Goal: Task Accomplishment & Management: Manage account settings

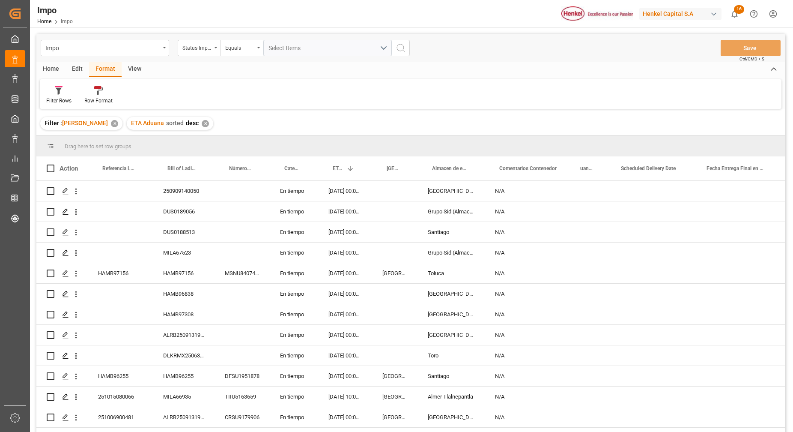
scroll to position [0, 2146]
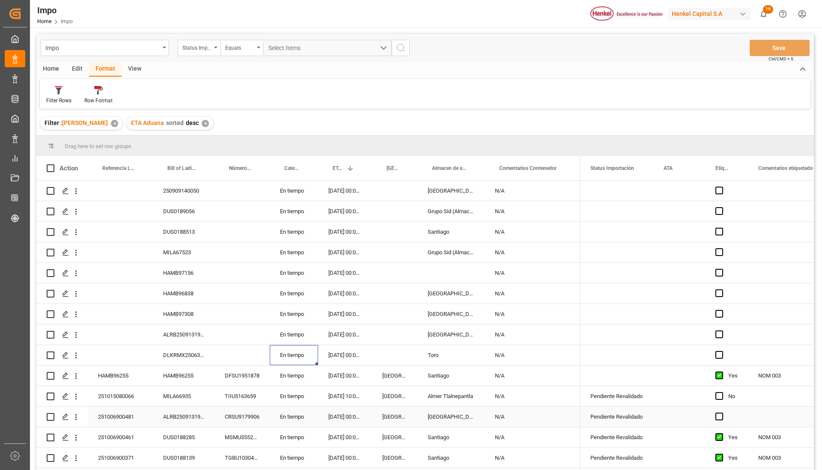
scroll to position [127, 0]
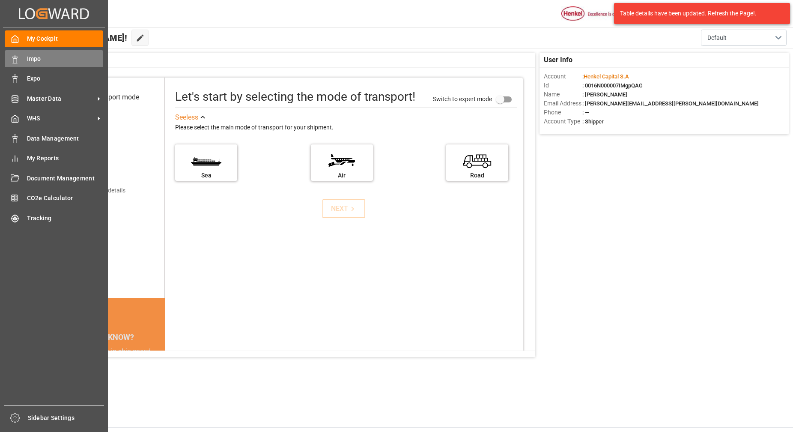
click at [35, 56] on span "Impo" at bounding box center [65, 58] width 77 height 9
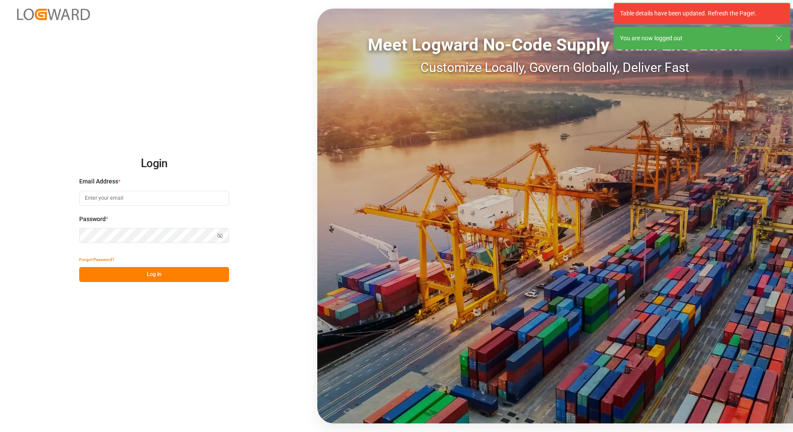
type input "carlos.villar@leschaco.com"
click at [171, 277] on button "Log In" at bounding box center [154, 274] width 150 height 15
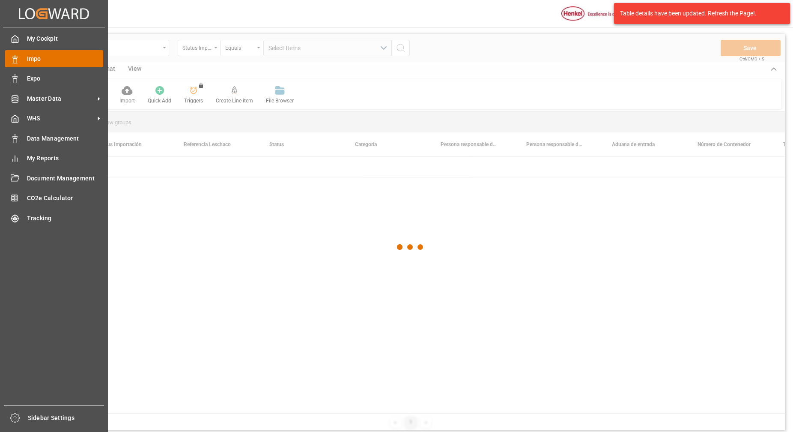
click at [26, 61] on div "Impo Impo" at bounding box center [54, 58] width 99 height 17
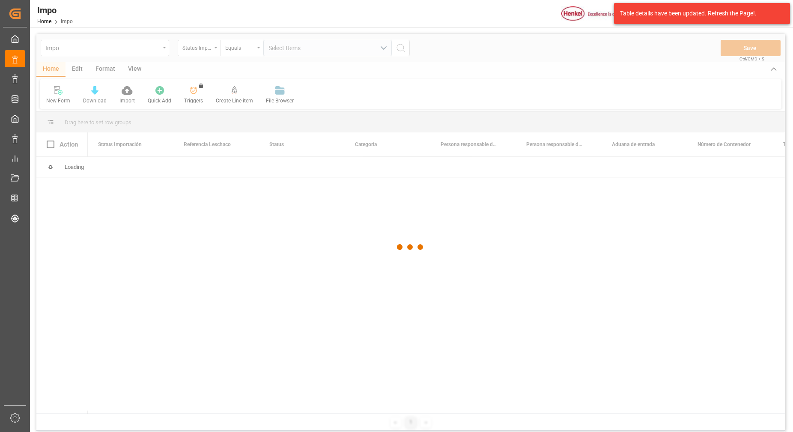
click at [109, 68] on div at bounding box center [410, 247] width 749 height 427
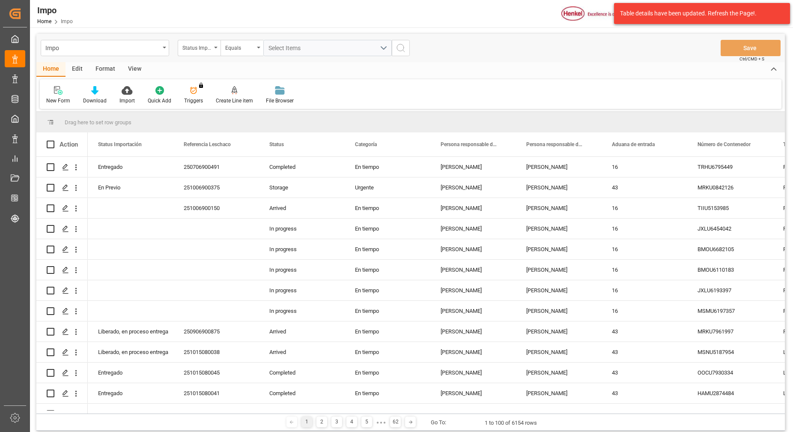
click at [108, 69] on div "Format" at bounding box center [105, 69] width 33 height 15
click at [63, 89] on div at bounding box center [58, 90] width 25 height 9
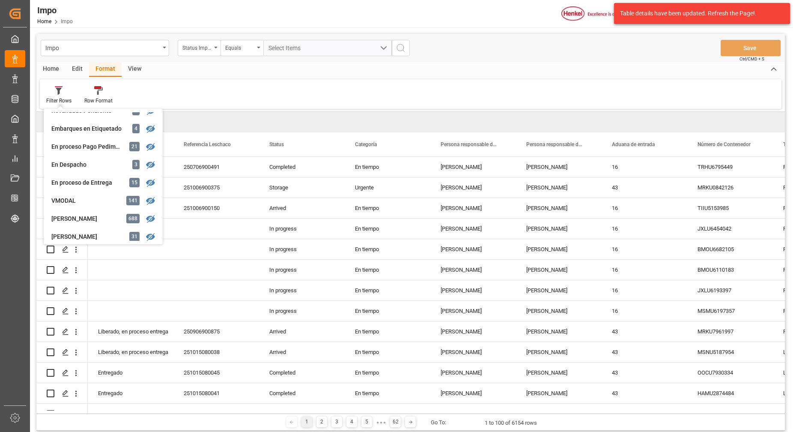
scroll to position [107, 0]
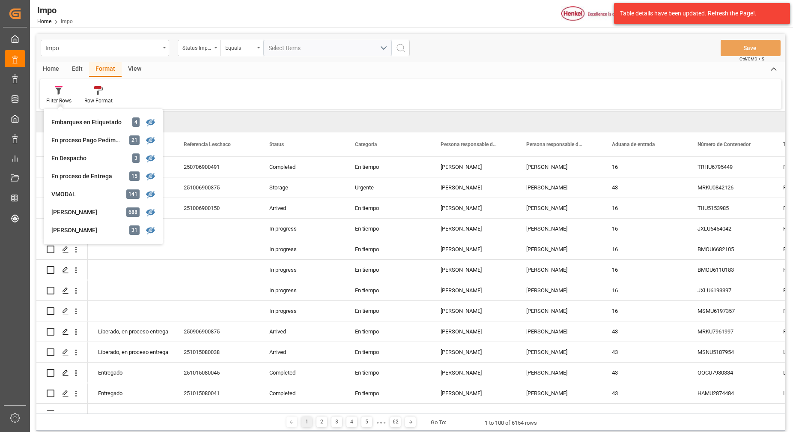
click at [79, 226] on div "Carlos Villar" at bounding box center [88, 230] width 75 height 9
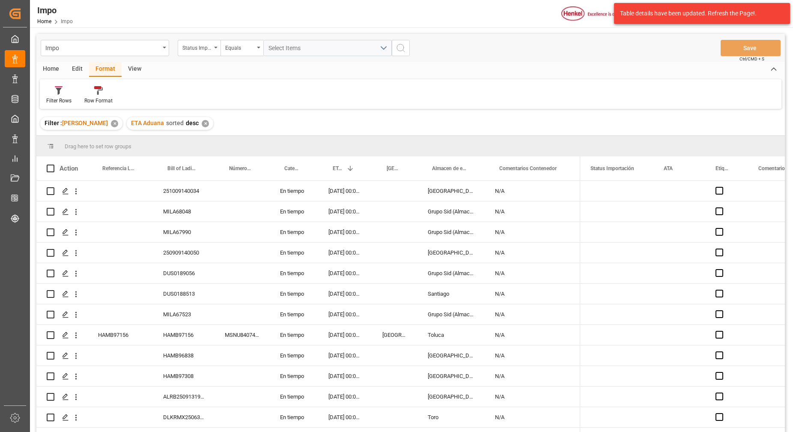
scroll to position [305, 0]
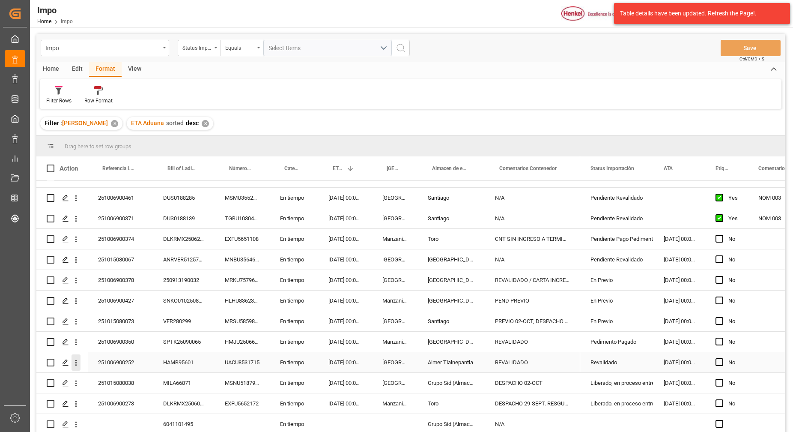
click at [75, 359] on icon "open menu" at bounding box center [76, 362] width 9 height 9
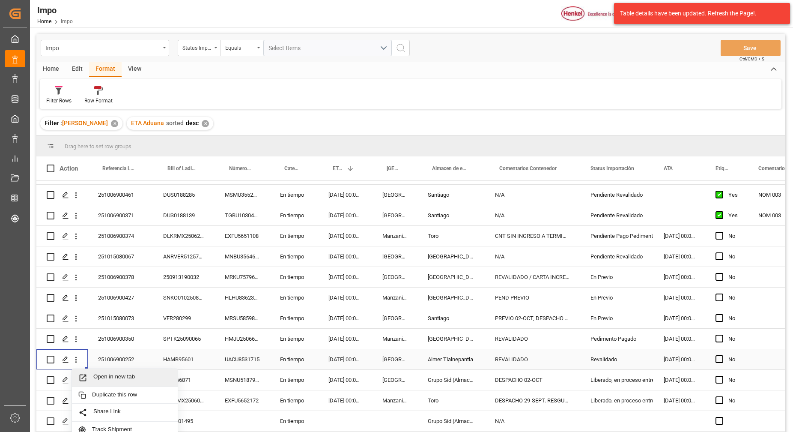
click at [127, 382] on span "Open in new tab" at bounding box center [132, 377] width 78 height 9
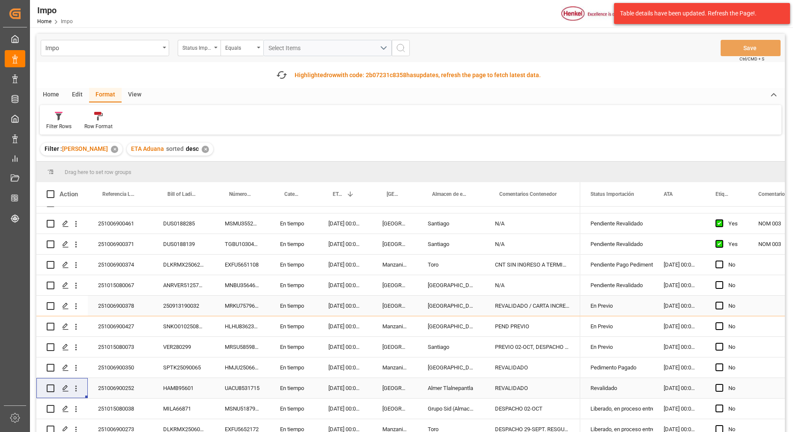
click at [163, 303] on div "250913190032" at bounding box center [184, 306] width 62 height 20
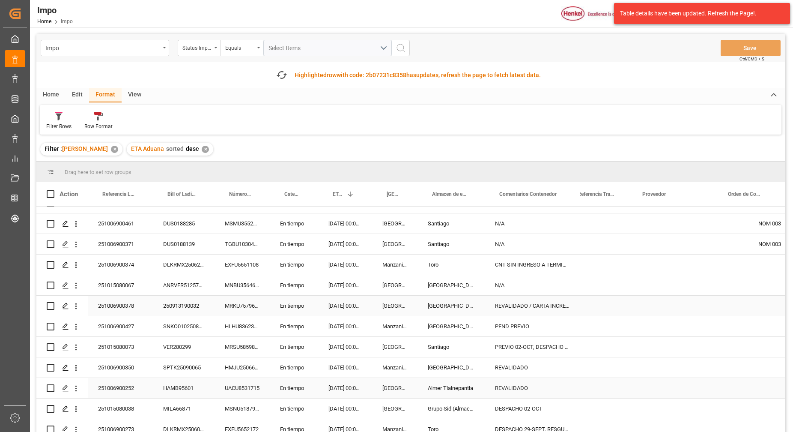
scroll to position [0, 373]
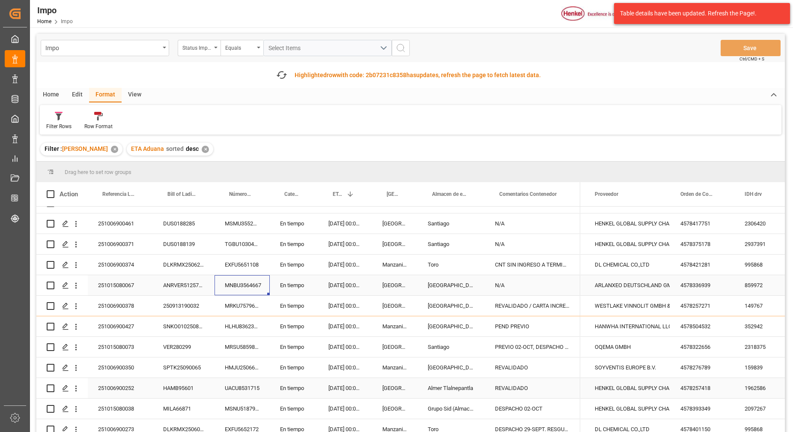
click at [251, 289] on div "MNBU3564667" at bounding box center [242, 285] width 55 height 20
click at [250, 303] on div "MRKU7579670" at bounding box center [242, 306] width 55 height 20
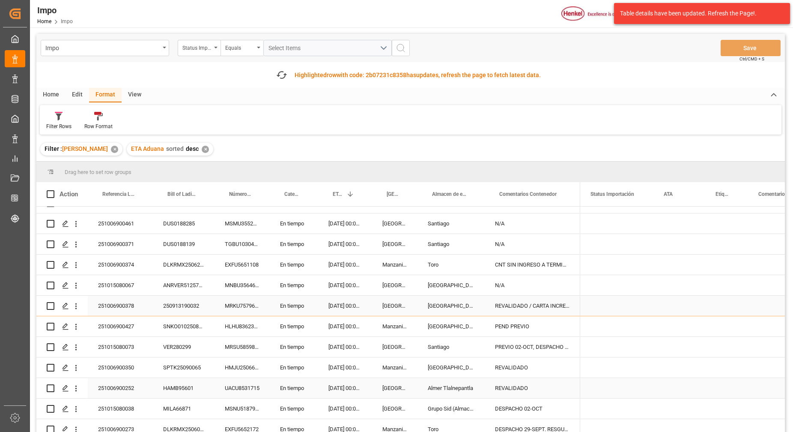
scroll to position [0, 0]
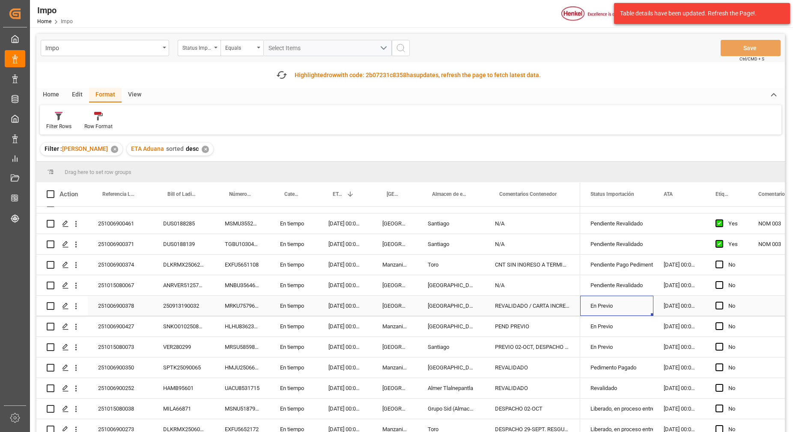
click at [607, 307] on div "En Previo" at bounding box center [617, 306] width 53 height 20
click at [608, 306] on div "En Previo" at bounding box center [617, 306] width 53 height 20
click at [637, 306] on icon "open menu" at bounding box center [638, 311] width 10 height 10
click at [614, 383] on div "En Despacho" at bounding box center [628, 387] width 81 height 30
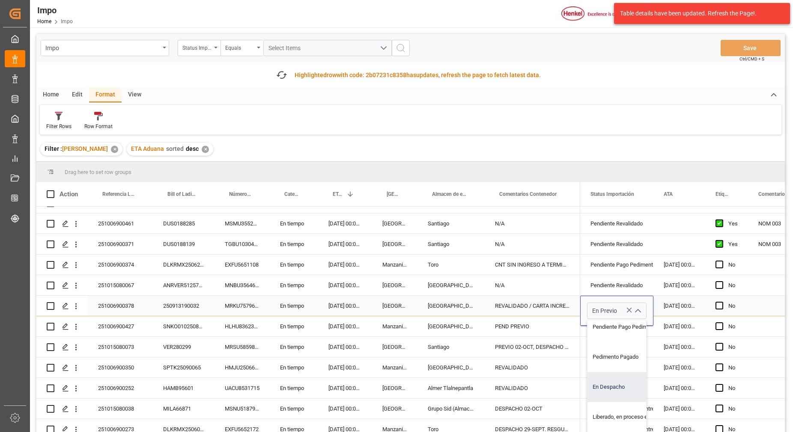
type input "En Despacho"
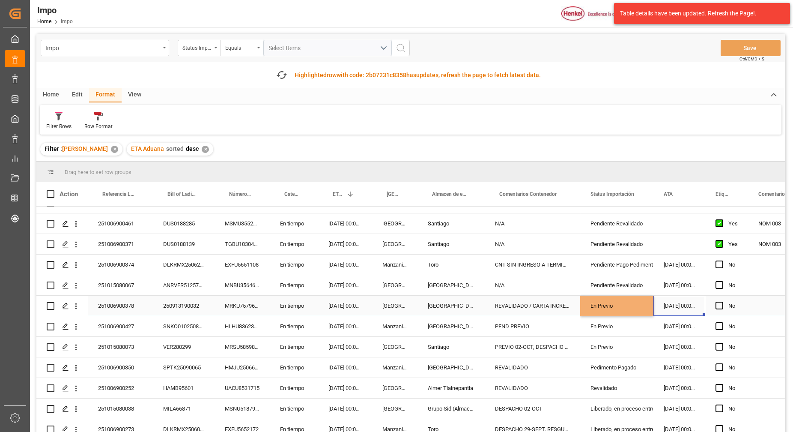
click at [672, 305] on div "29.09.2025 00:00:00" at bounding box center [680, 306] width 52 height 20
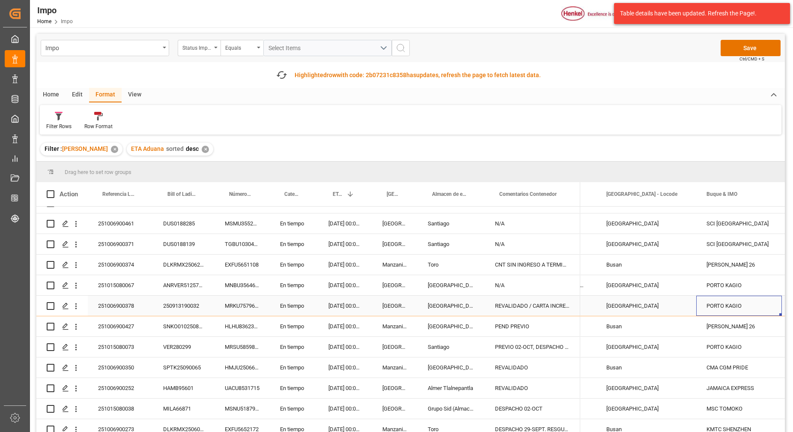
scroll to position [0, 0]
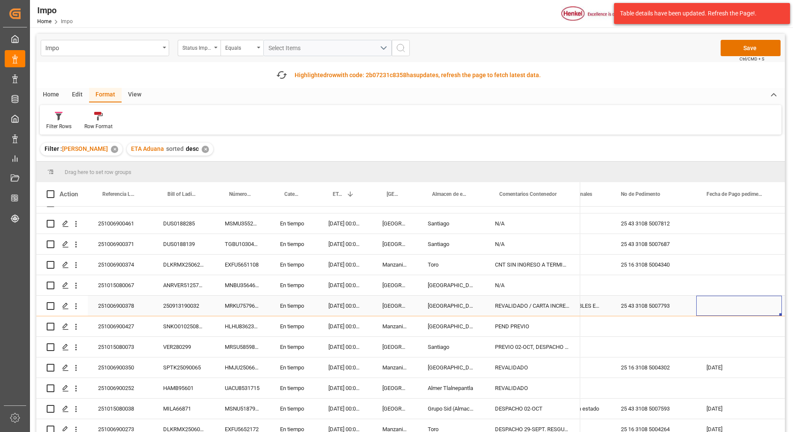
click at [730, 300] on div "Press SPACE to select this row." at bounding box center [739, 306] width 86 height 20
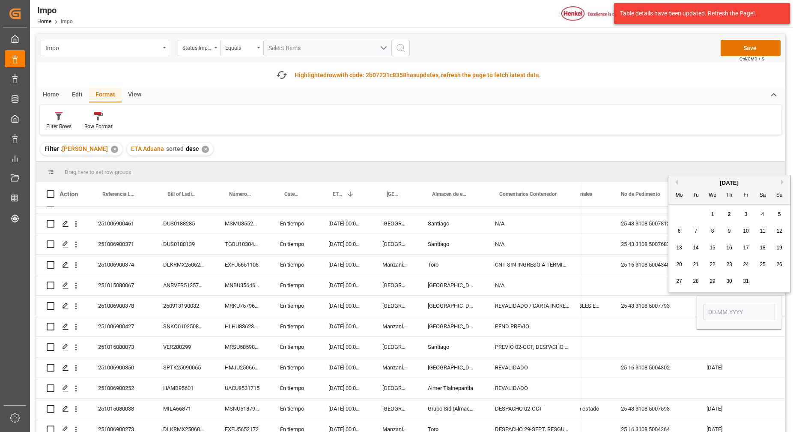
click at [715, 217] on div "1" at bounding box center [713, 214] width 11 height 10
type input "[DATE]"
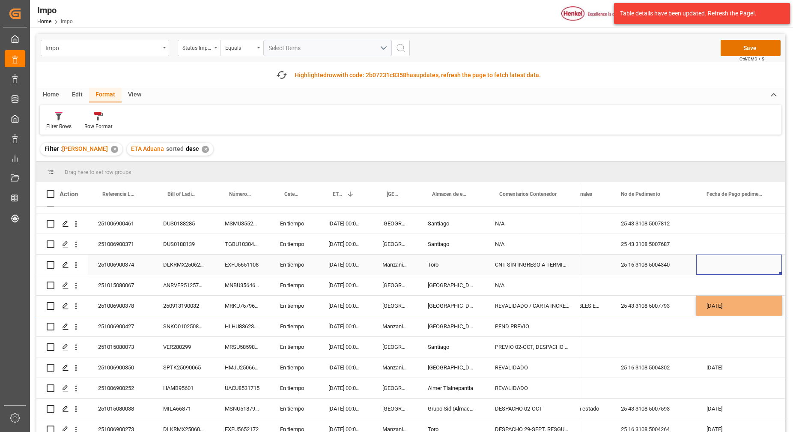
click at [729, 271] on div "Press SPACE to select this row." at bounding box center [739, 264] width 86 height 20
click at [723, 284] on div "Press SPACE to select this row." at bounding box center [739, 285] width 86 height 20
click at [716, 296] on div "[DATE]" at bounding box center [739, 306] width 86 height 20
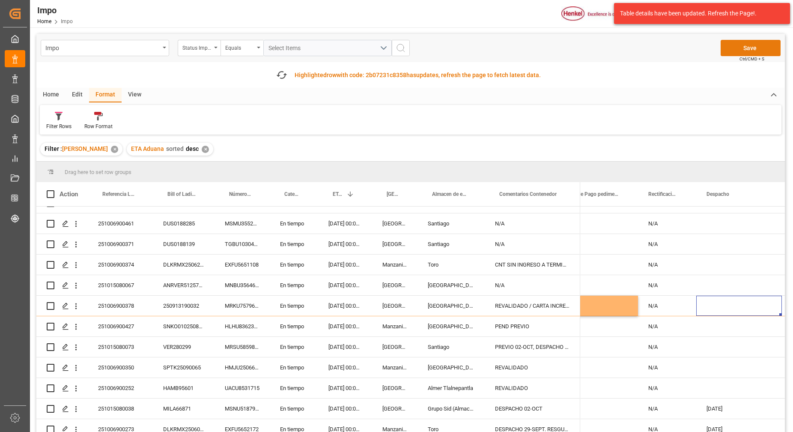
click at [746, 40] on button "Save" at bounding box center [751, 48] width 60 height 16
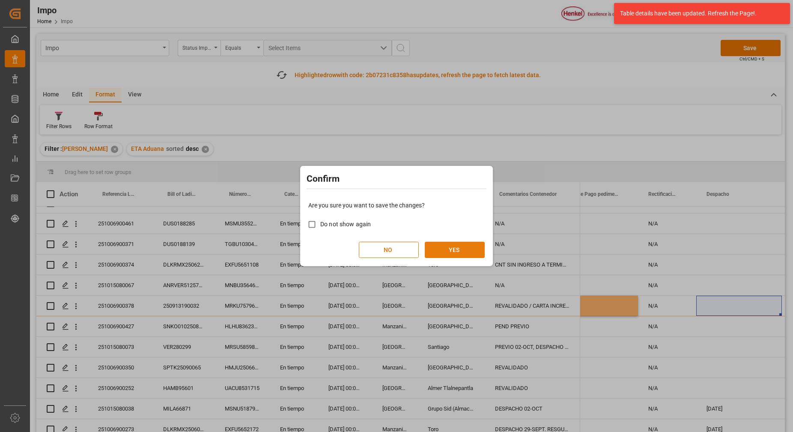
click at [481, 250] on button "YES" at bounding box center [455, 250] width 60 height 16
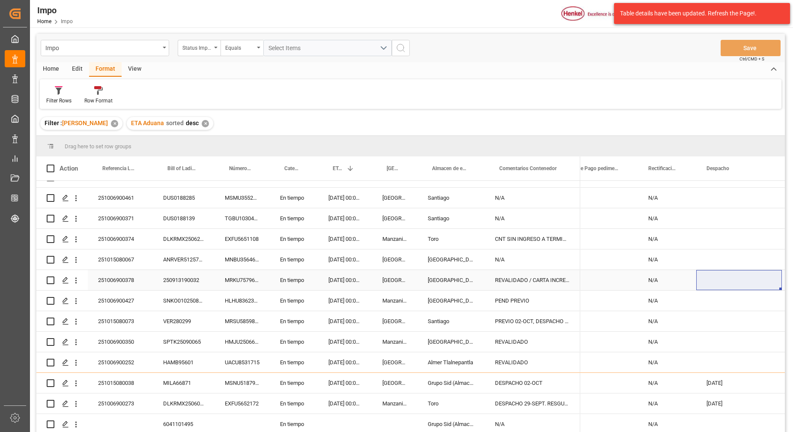
click at [174, 279] on div "250913190032" at bounding box center [184, 280] width 62 height 20
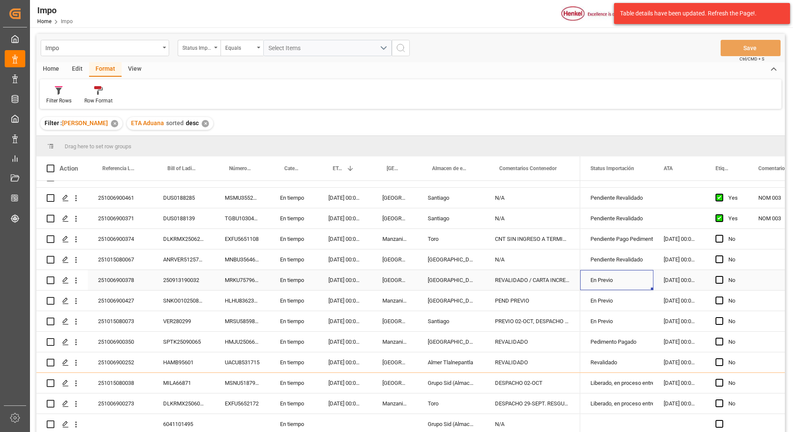
click at [604, 273] on div "En Previo" at bounding box center [617, 280] width 53 height 20
click at [636, 283] on icon "open menu" at bounding box center [638, 285] width 10 height 10
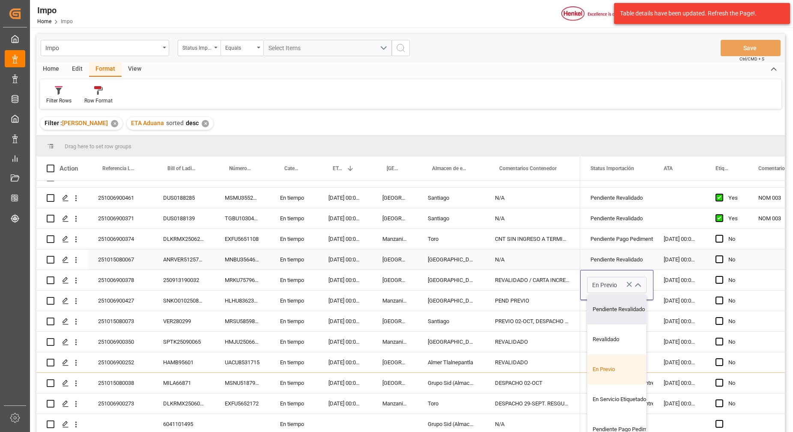
click at [562, 253] on div "N/A" at bounding box center [533, 259] width 96 height 20
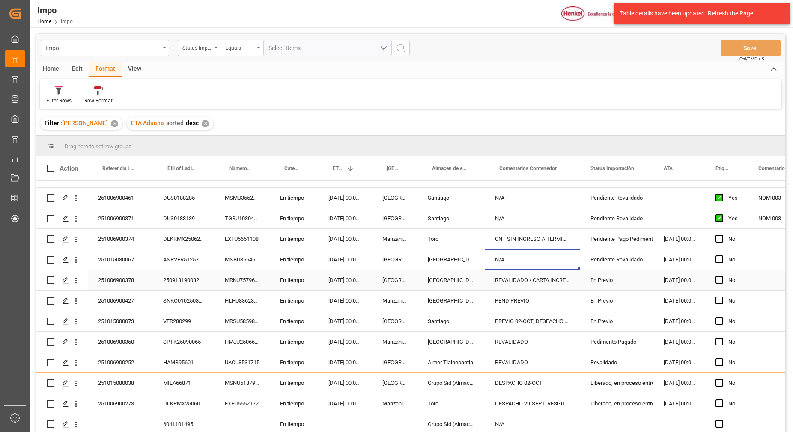
click at [618, 278] on div "En Previo" at bounding box center [617, 280] width 53 height 20
click at [636, 282] on icon "open menu" at bounding box center [638, 285] width 10 height 10
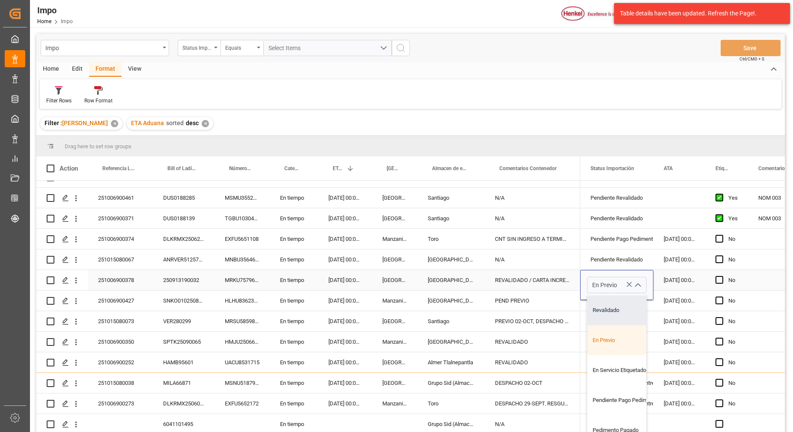
scroll to position [54, 0]
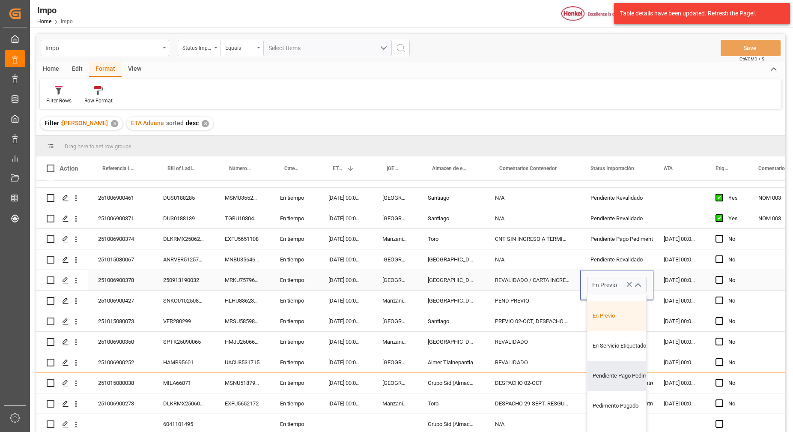
click at [143, 276] on div "251006900378" at bounding box center [120, 280] width 65 height 20
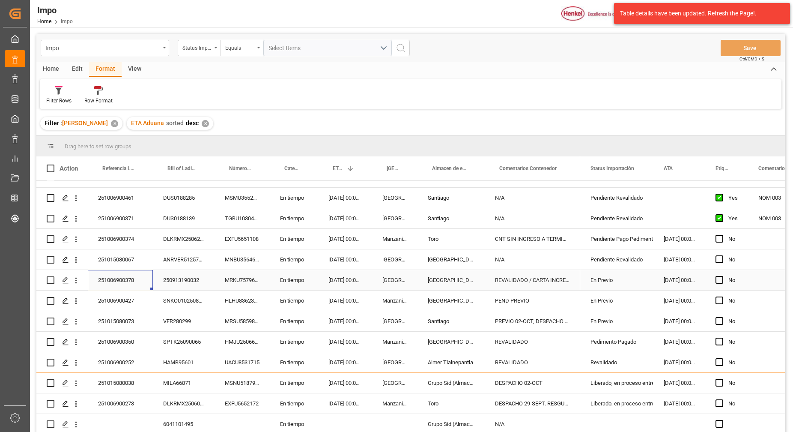
click at [620, 277] on div "En Previo" at bounding box center [617, 280] width 53 height 20
click at [637, 275] on div "En Previo" at bounding box center [617, 280] width 53 height 20
click at [622, 277] on div "En Previo" at bounding box center [617, 280] width 53 height 20
click at [636, 281] on icon "open menu" at bounding box center [638, 285] width 10 height 10
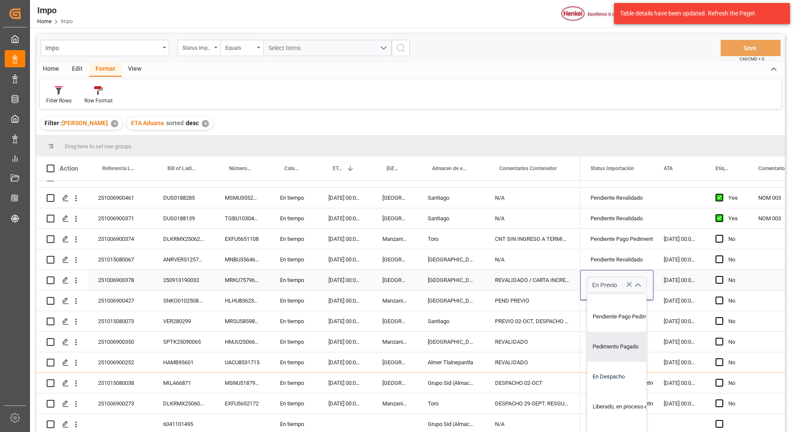
scroll to position [131, 0]
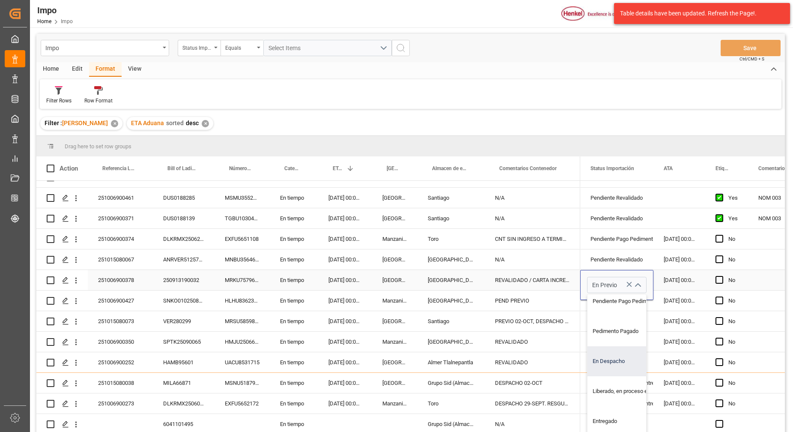
click at [616, 356] on div "En Despacho" at bounding box center [628, 361] width 81 height 30
type input "En Despacho"
click at [673, 278] on div "29.09.2025 00:00:00" at bounding box center [680, 280] width 52 height 20
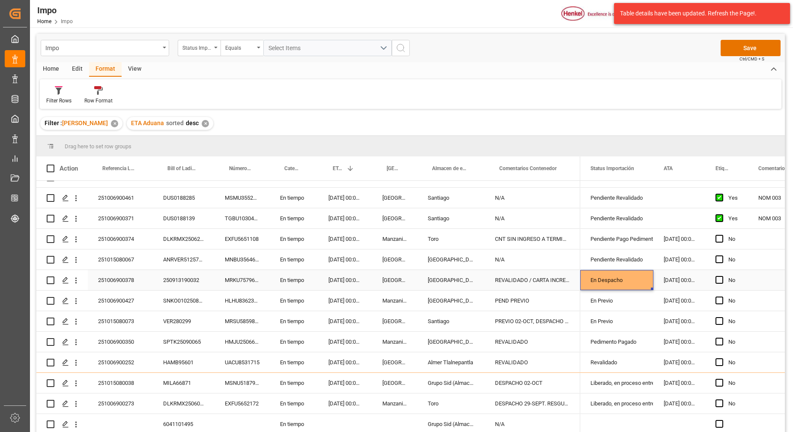
click at [616, 286] on div "En Despacho" at bounding box center [617, 280] width 53 height 20
click at [637, 278] on div "En Despacho" at bounding box center [617, 280] width 53 height 20
click at [630, 278] on div "En Despacho" at bounding box center [617, 280] width 53 height 20
click at [637, 280] on icon "open menu" at bounding box center [638, 285] width 10 height 10
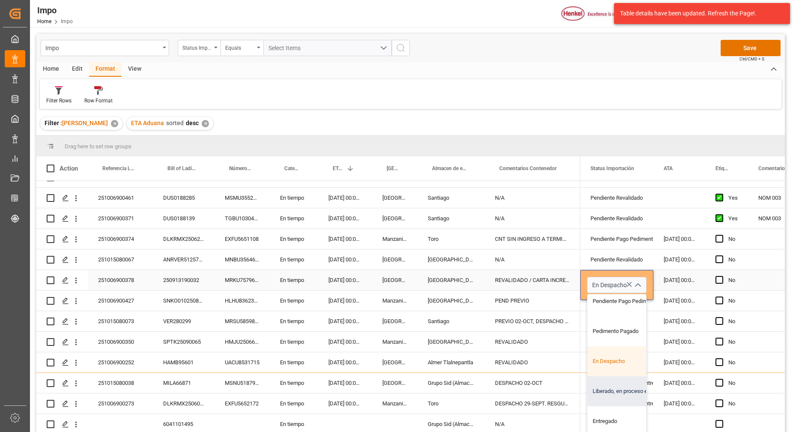
click at [623, 384] on div "Liberado, en proceso entrega" at bounding box center [628, 391] width 81 height 30
type input "Liberado, en proceso entrega"
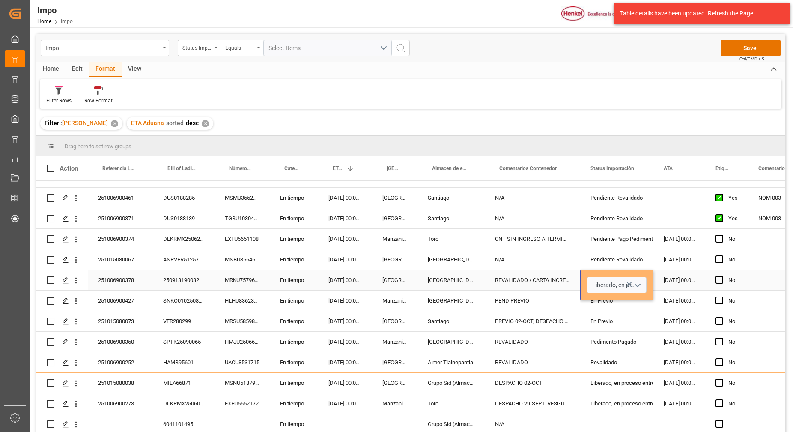
click at [672, 276] on div "29.09.2025 00:00:00" at bounding box center [680, 280] width 52 height 20
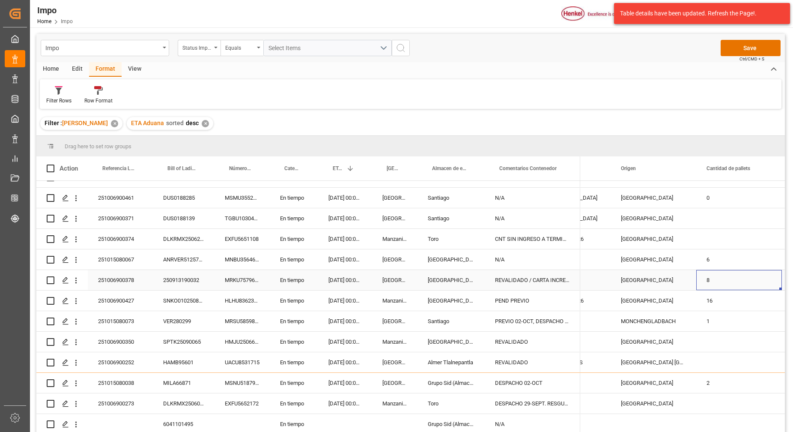
scroll to position [0, 1073]
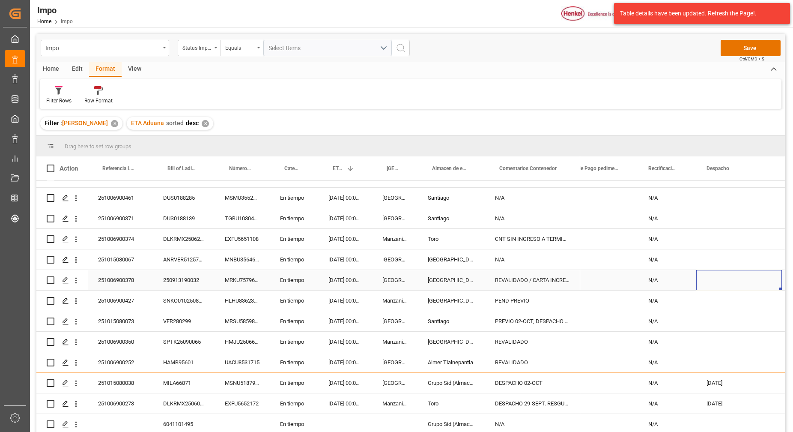
click at [711, 277] on div "Press SPACE to select this row." at bounding box center [739, 280] width 86 height 20
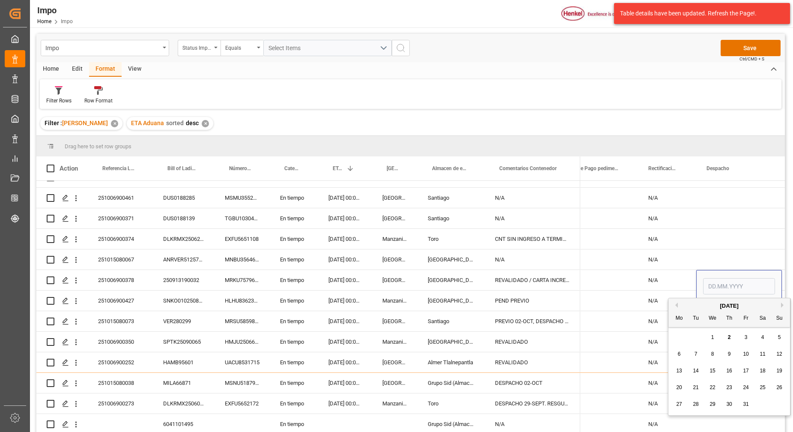
click at [729, 335] on span "2" at bounding box center [729, 337] width 3 height 6
type input "[DATE]"
click at [724, 229] on div "Press SPACE to select this row." at bounding box center [739, 239] width 86 height 20
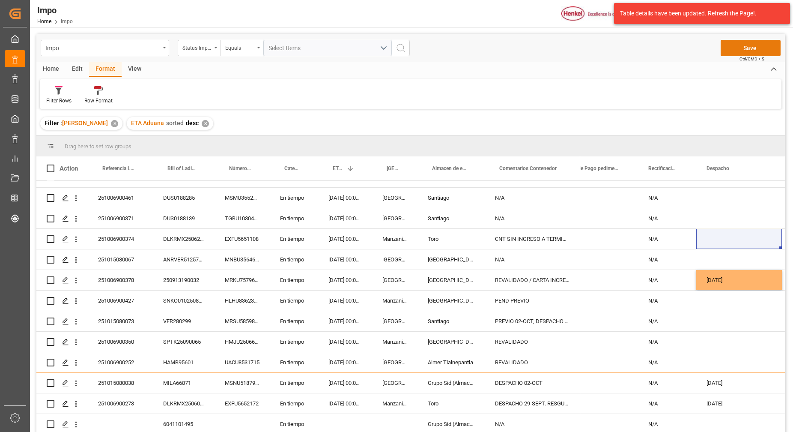
click at [742, 54] on button "Save" at bounding box center [751, 48] width 60 height 16
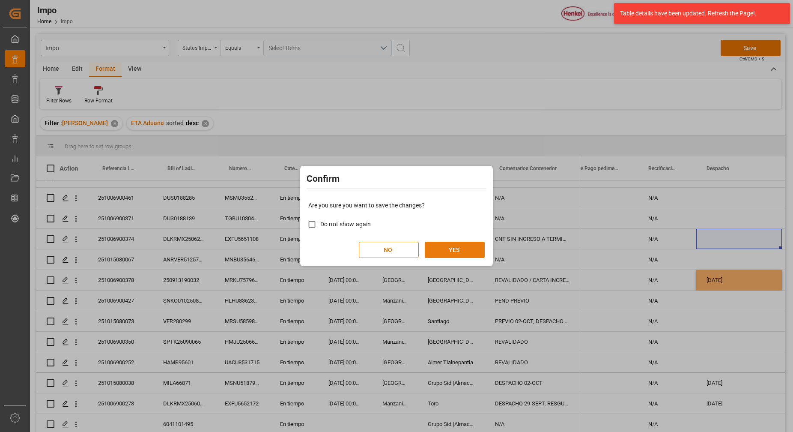
click at [472, 249] on button "YES" at bounding box center [455, 250] width 60 height 16
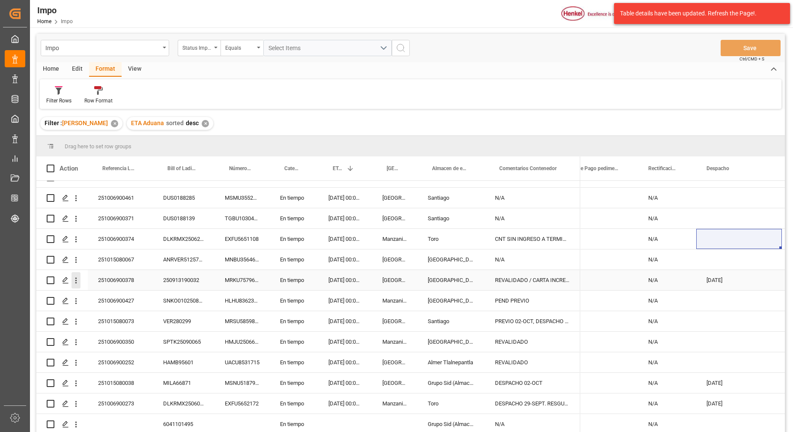
click at [76, 281] on icon "open menu" at bounding box center [76, 280] width 9 height 9
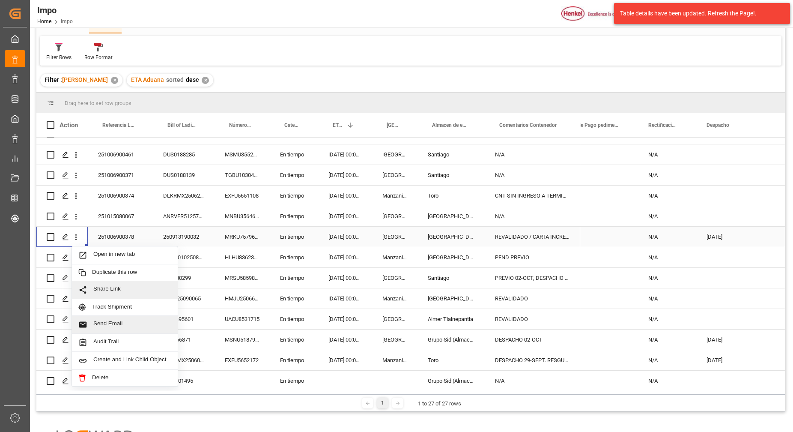
scroll to position [54, 0]
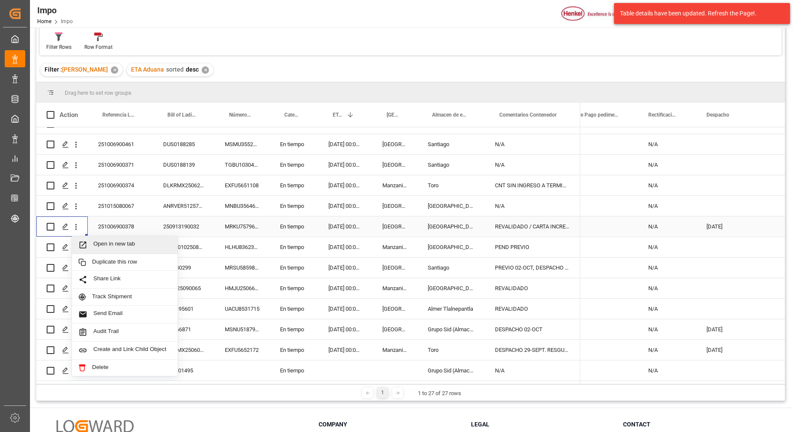
click at [126, 245] on span "Open in new tab" at bounding box center [132, 244] width 78 height 9
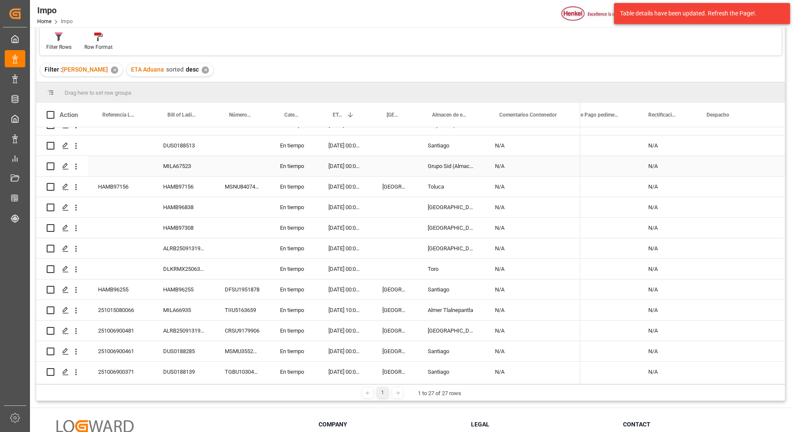
scroll to position [0, 0]
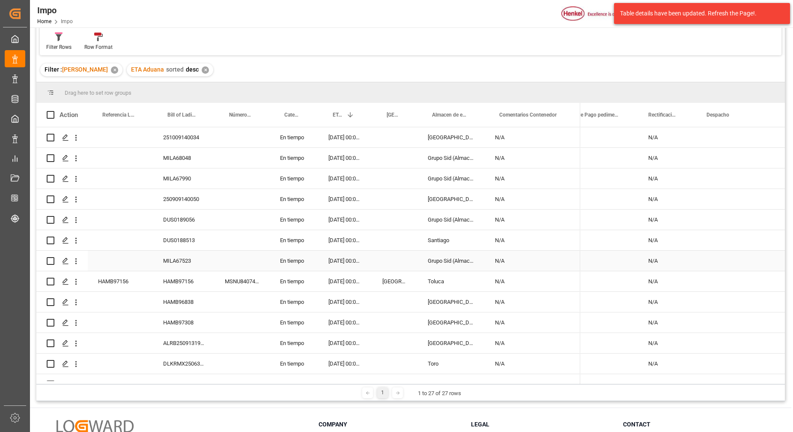
click at [237, 251] on div "Press SPACE to select this row." at bounding box center [242, 261] width 55 height 20
click at [120, 313] on div "Press SPACE to select this row." at bounding box center [120, 322] width 65 height 20
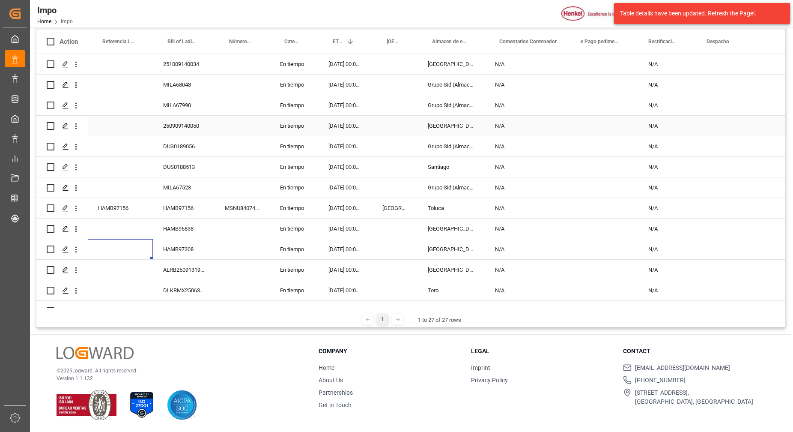
click at [711, 133] on div "Press SPACE to select this row." at bounding box center [739, 126] width 86 height 20
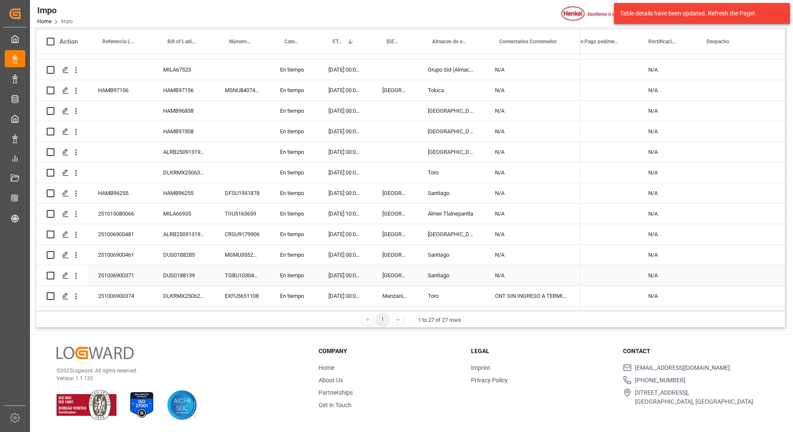
scroll to position [305, 0]
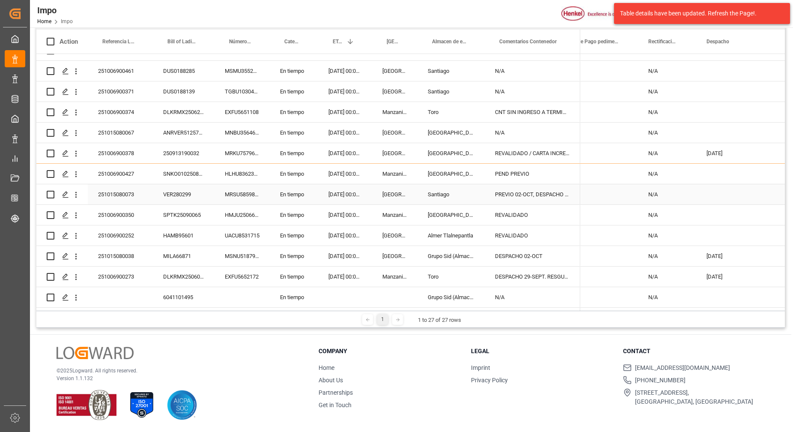
click at [159, 185] on div "VER280299" at bounding box center [184, 194] width 62 height 20
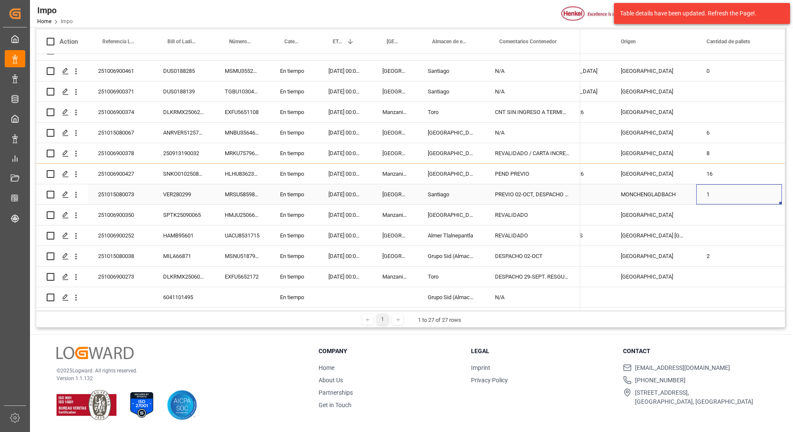
scroll to position [0, 987]
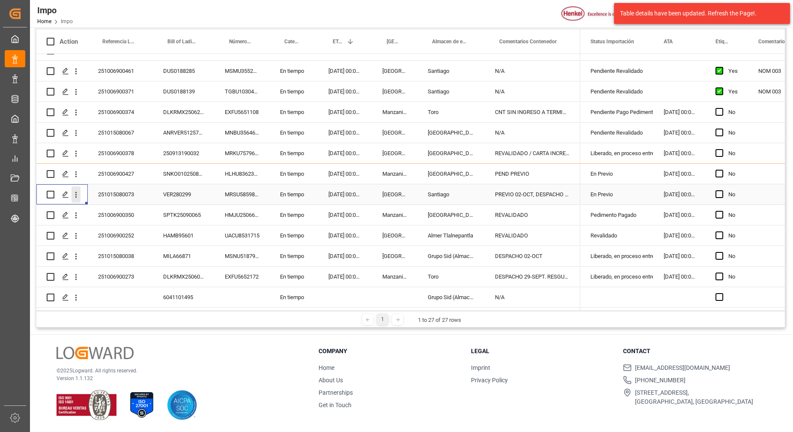
click at [78, 193] on icon "open menu" at bounding box center [76, 194] width 9 height 9
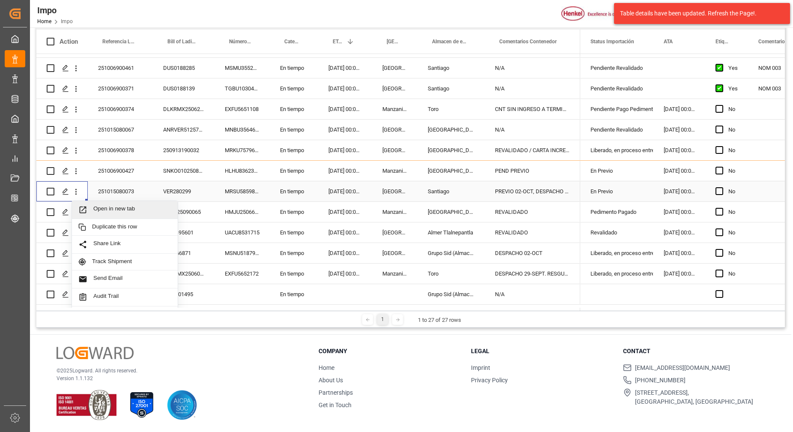
click at [108, 214] on span "Open in new tab" at bounding box center [132, 209] width 78 height 9
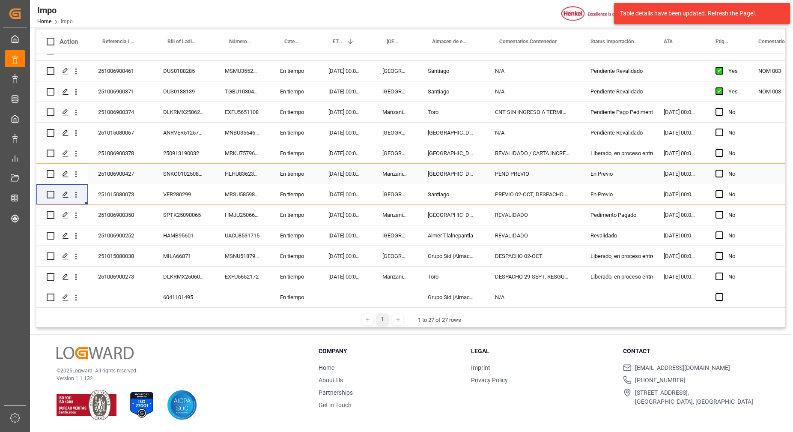
click at [193, 175] on div "SNKO010250808399" at bounding box center [184, 174] width 62 height 20
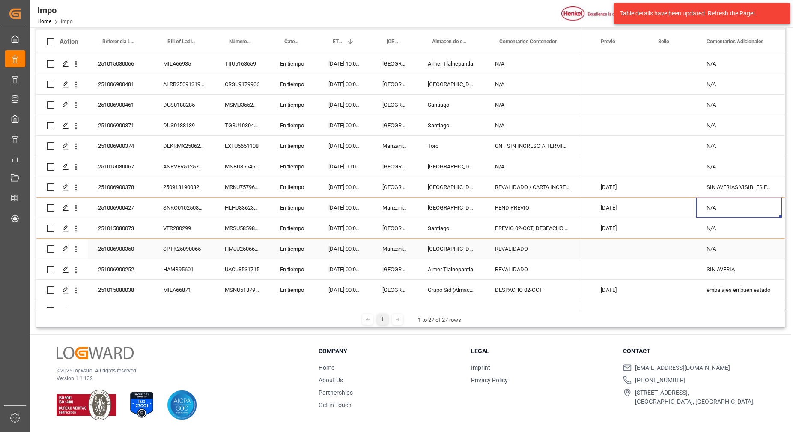
scroll to position [305, 0]
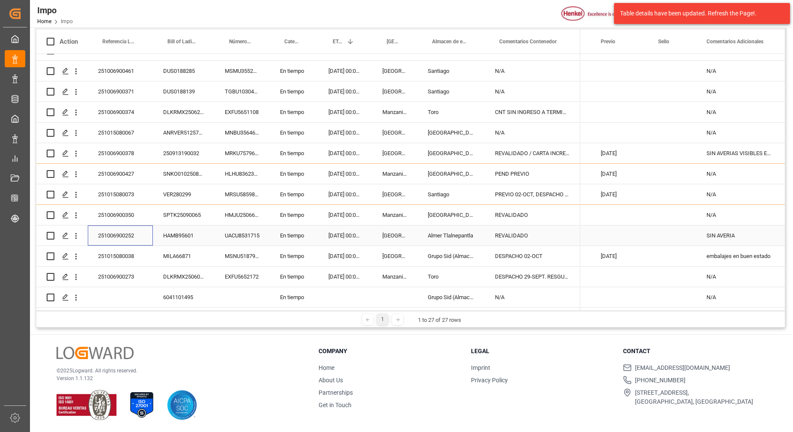
click at [117, 231] on div "251006900252" at bounding box center [120, 235] width 65 height 20
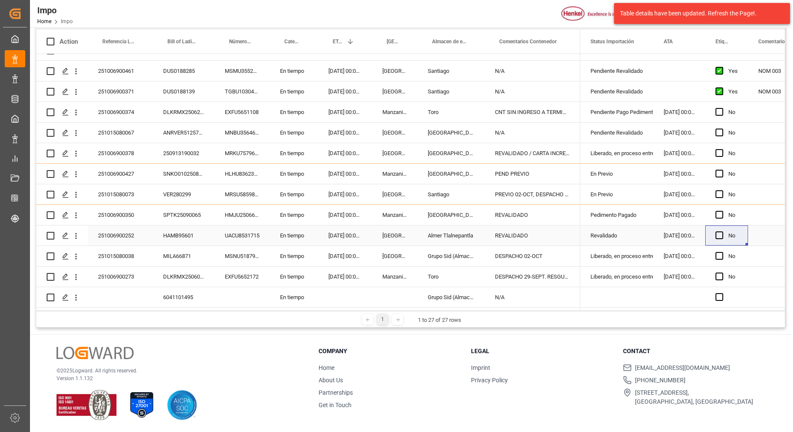
click at [203, 239] on div "HAMB95601" at bounding box center [184, 235] width 62 height 20
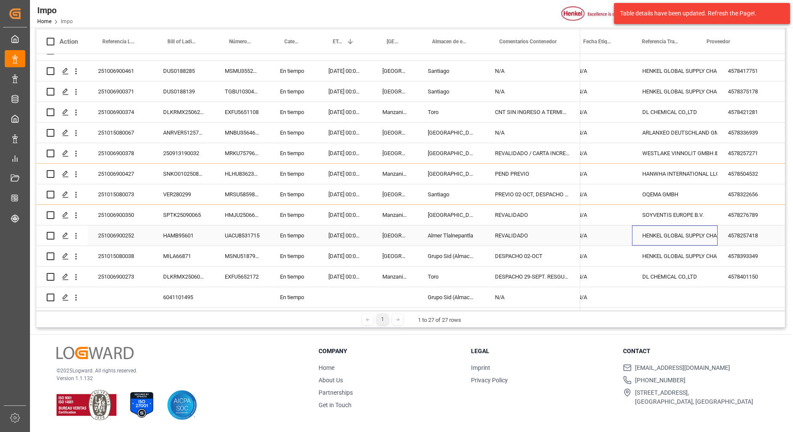
scroll to position [0, 325]
click at [128, 154] on div "251006900378" at bounding box center [120, 153] width 65 height 20
click at [76, 151] on icon "open menu" at bounding box center [76, 154] width 2 height 6
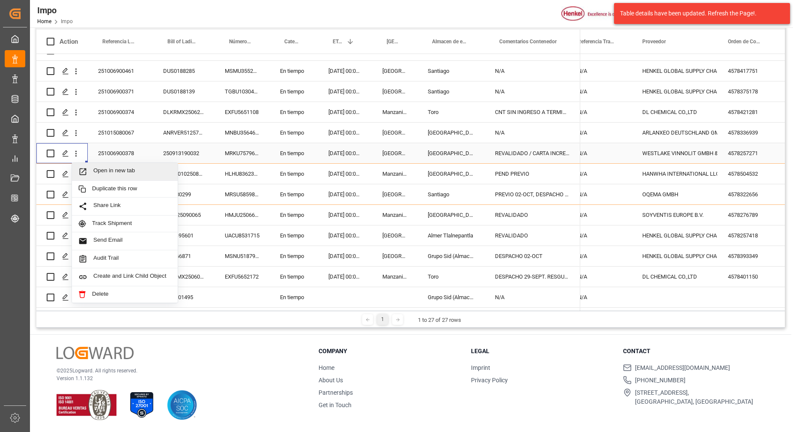
click at [129, 175] on div "Open in new tab" at bounding box center [125, 172] width 106 height 18
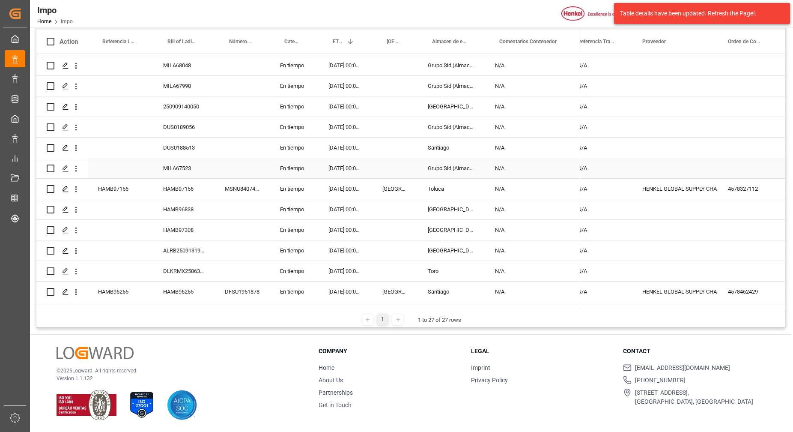
scroll to position [0, 0]
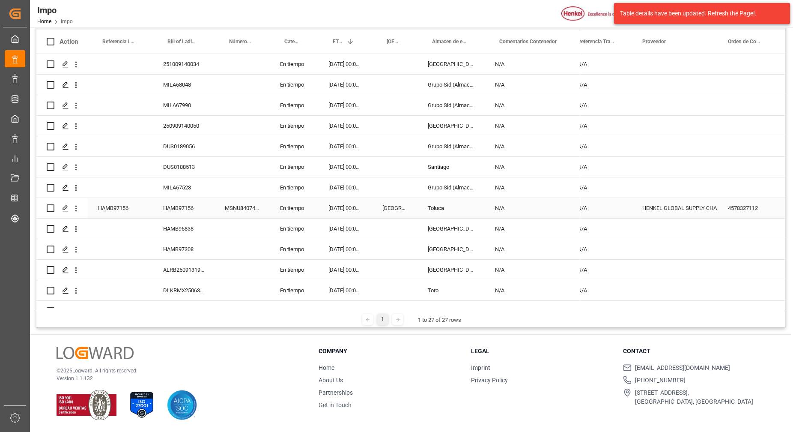
click at [145, 211] on div "HAMB97156" at bounding box center [120, 208] width 65 height 20
click at [439, 207] on div "Toluca" at bounding box center [451, 208] width 67 height 20
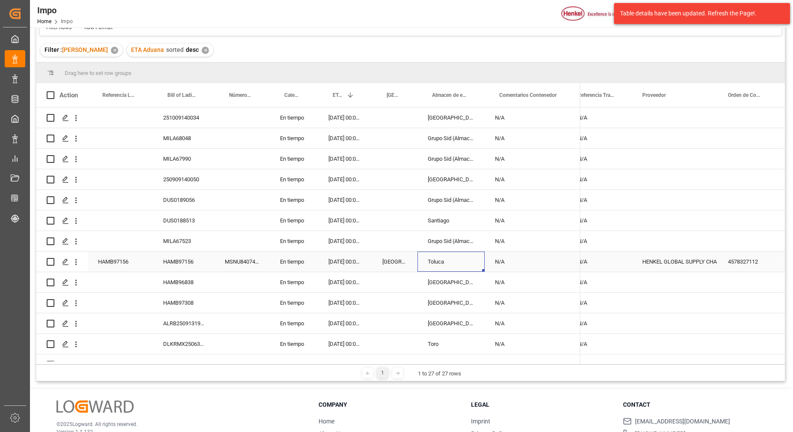
click at [531, 261] on div "N/A" at bounding box center [533, 261] width 96 height 20
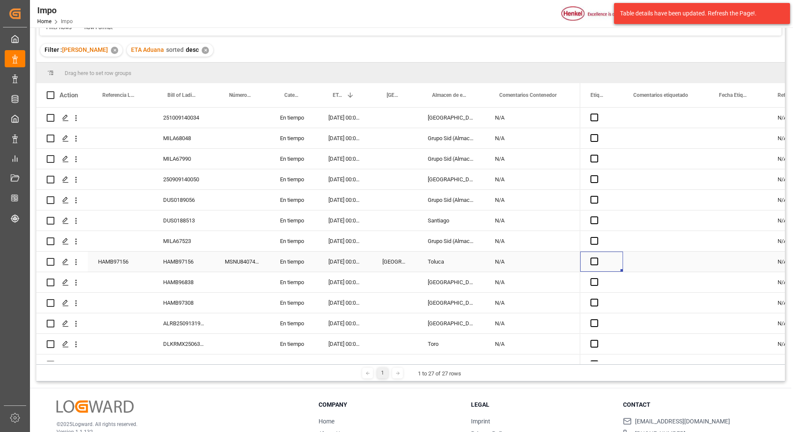
scroll to position [0, 73]
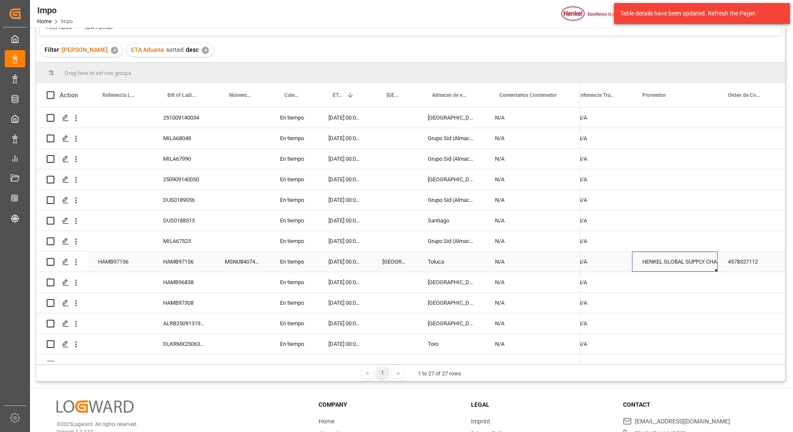
drag, startPoint x: 531, startPoint y: 261, endPoint x: 451, endPoint y: 242, distance: 82.0
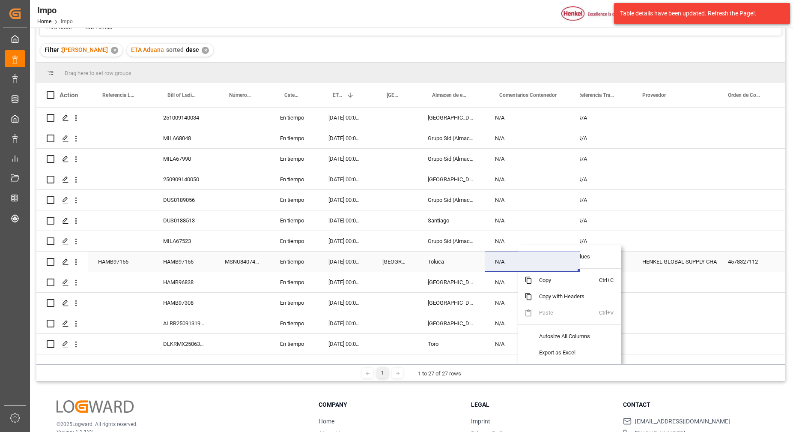
click at [242, 265] on div "MSNU8407435" at bounding box center [242, 261] width 55 height 20
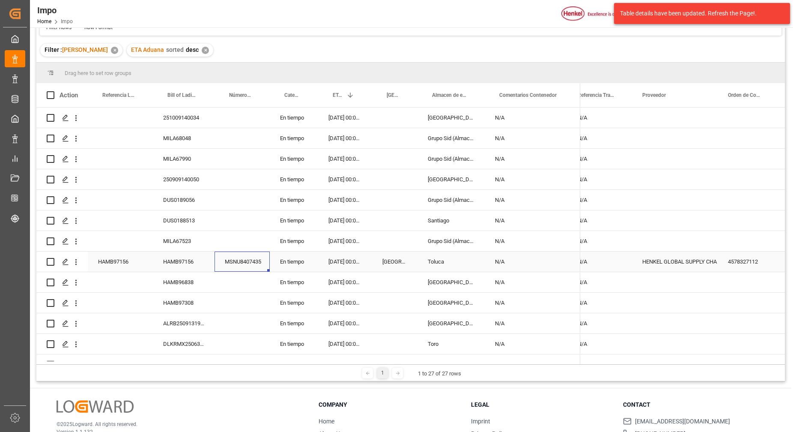
click at [538, 266] on div "N/A" at bounding box center [533, 261] width 96 height 20
click at [187, 260] on div "HAMB97156" at bounding box center [184, 261] width 62 height 20
click at [235, 262] on div "MSNU8407435" at bounding box center [242, 261] width 55 height 20
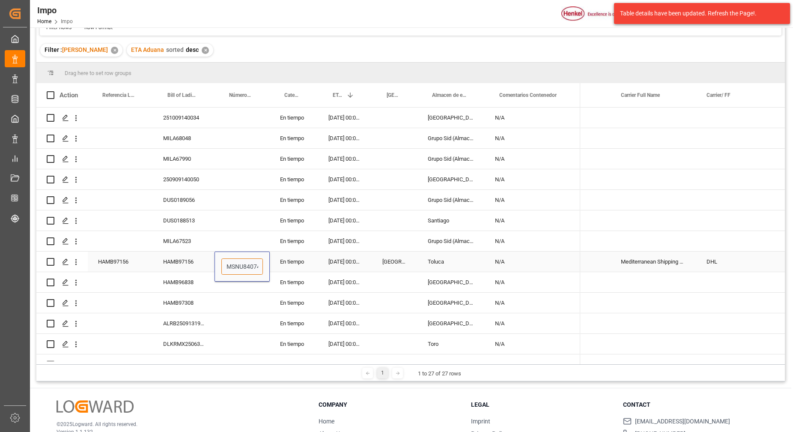
click at [237, 265] on input "MSNU8407435" at bounding box center [242, 266] width 42 height 16
click at [632, 204] on div "Press SPACE to select this row." at bounding box center [654, 200] width 86 height 20
click at [604, 264] on div "Press SPACE to select this row." at bounding box center [568, 261] width 86 height 20
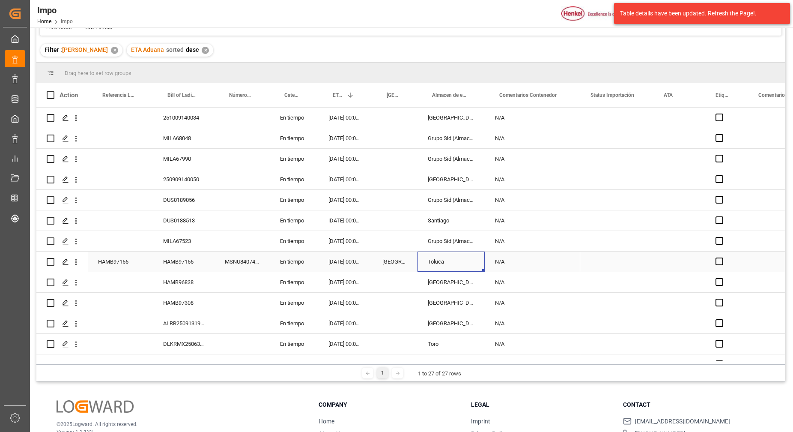
click at [449, 262] on div "Toluca" at bounding box center [451, 261] width 67 height 20
click at [449, 262] on input "Toluca" at bounding box center [451, 266] width 54 height 16
click at [406, 238] on div "Press SPACE to select this row." at bounding box center [394, 241] width 45 height 20
click at [439, 260] on div "Toluca" at bounding box center [451, 261] width 67 height 20
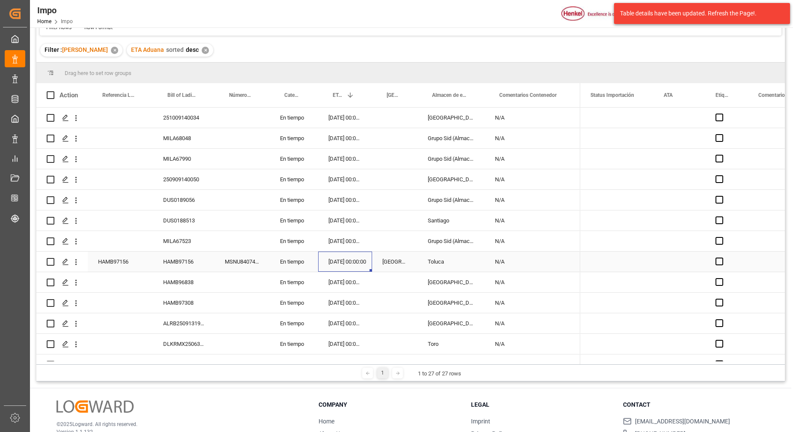
click at [368, 268] on div "09.10.2025 00:00:00" at bounding box center [345, 261] width 54 height 20
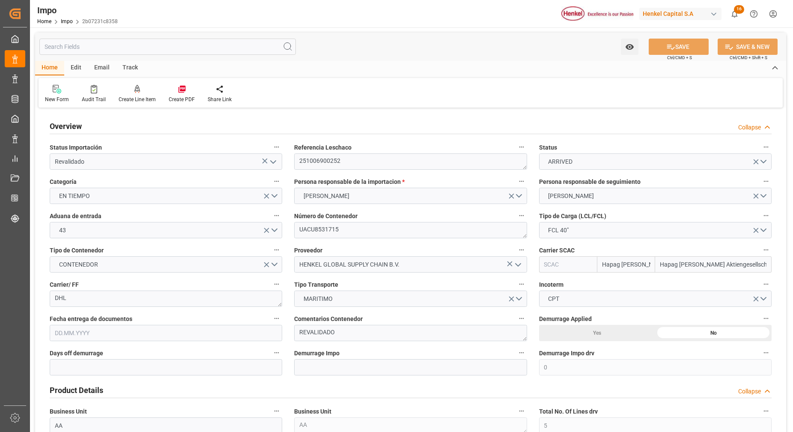
type input "Hapag Lloyd Aktiengesellschaft"
type input "0"
type input "5"
type input "50"
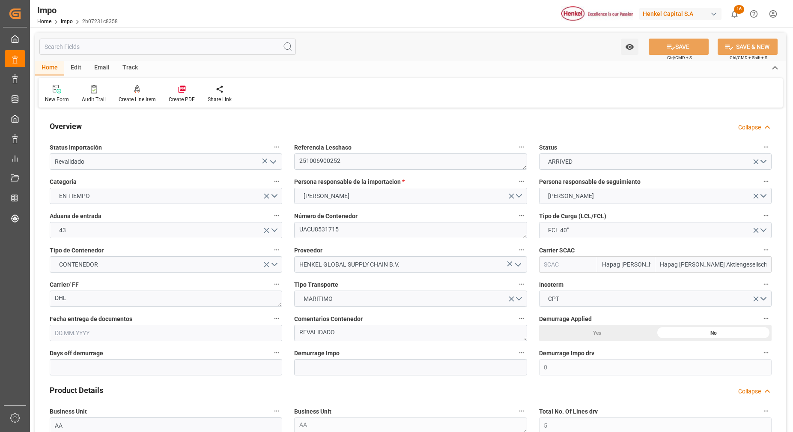
type input "12.09.2025"
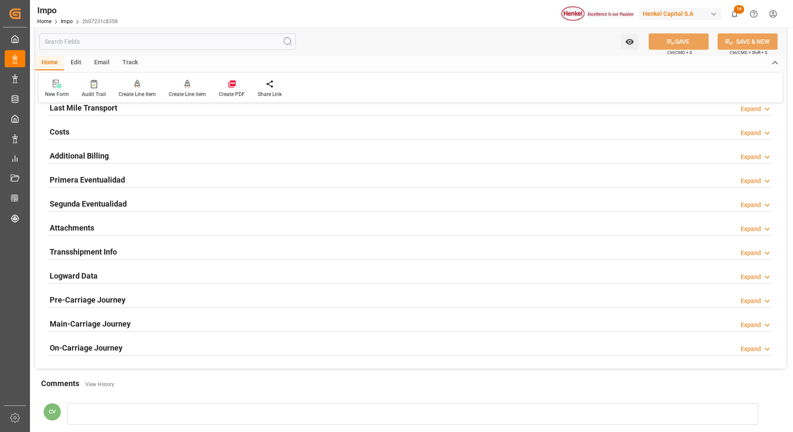
scroll to position [614, 0]
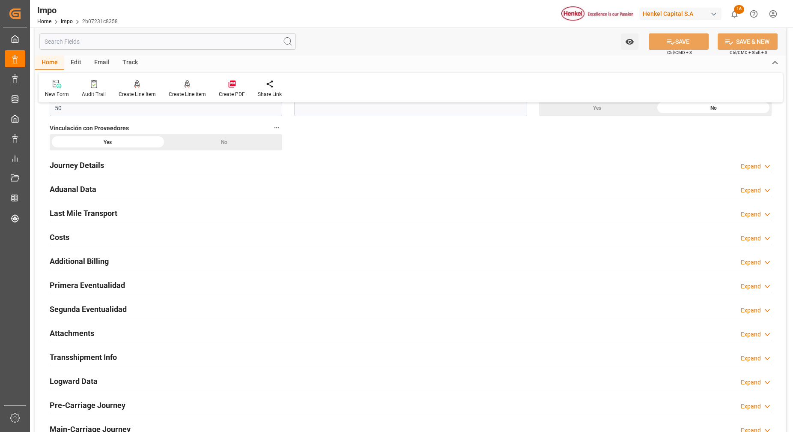
click at [79, 328] on h2 "Attachments" at bounding box center [72, 333] width 45 height 12
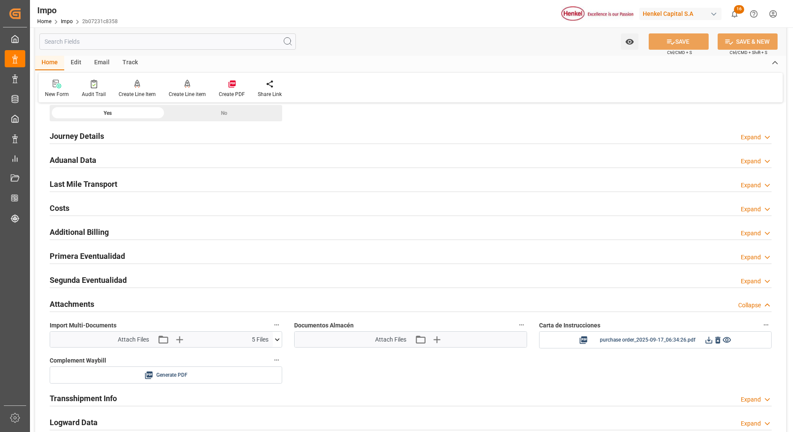
scroll to position [667, 0]
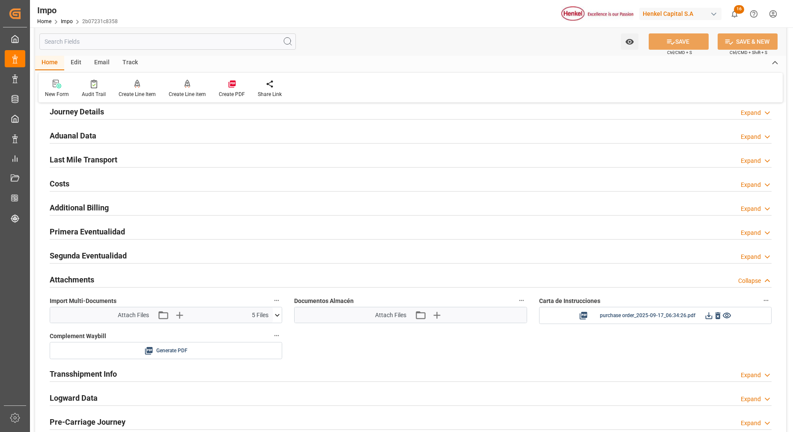
click at [106, 230] on h2 "Primera Eventualidad" at bounding box center [87, 232] width 75 height 12
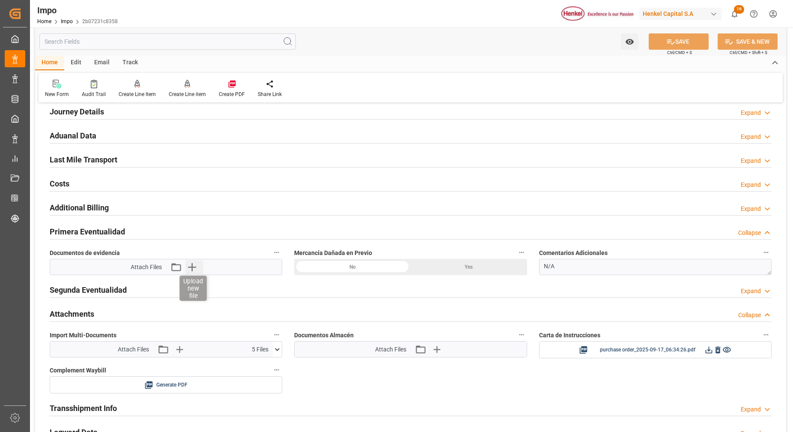
click at [193, 270] on icon "button" at bounding box center [192, 267] width 14 height 14
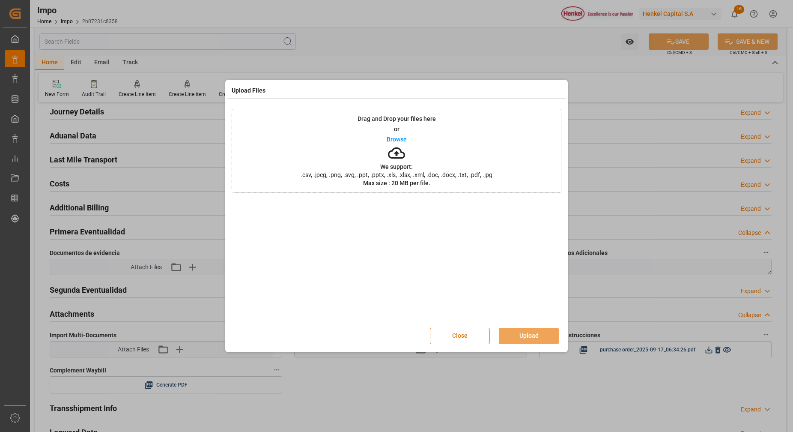
click at [392, 157] on icon at bounding box center [396, 152] width 17 height 17
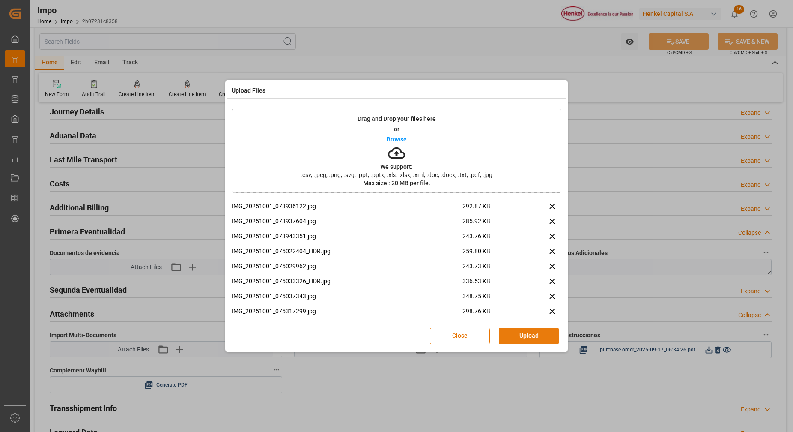
click at [534, 332] on button "Upload" at bounding box center [529, 336] width 60 height 16
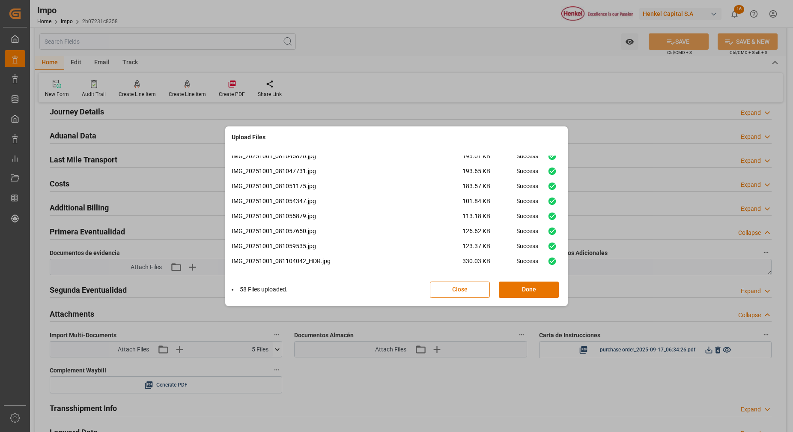
scroll to position [756, 0]
click at [530, 288] on button "Done" at bounding box center [529, 289] width 60 height 16
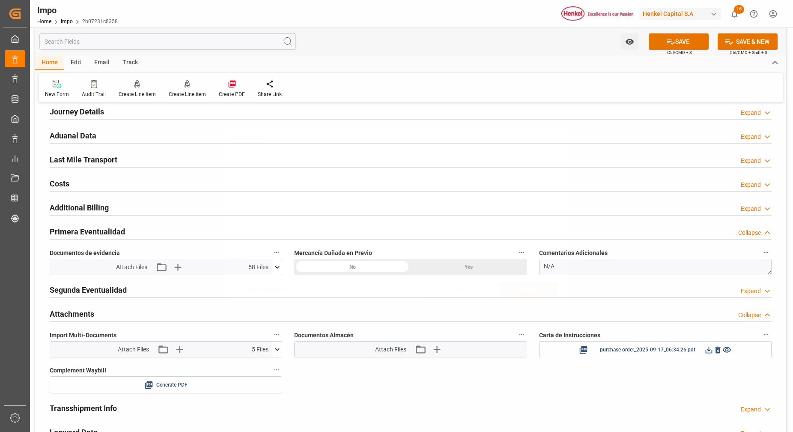
scroll to position [0, 0]
click at [615, 266] on textarea "N/A" at bounding box center [655, 267] width 233 height 16
type textarea "N"
type textarea "SIN AVERIA"
click at [660, 36] on button "SAVE" at bounding box center [679, 41] width 60 height 16
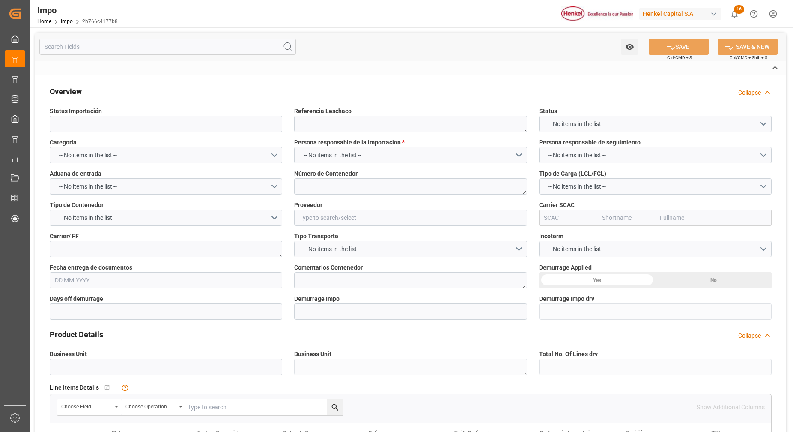
type input "Liberado, en proceso entrega"
type textarea "251006900378"
type textarea "MRKU7579670"
type input "WESTLAKE VINNOLIT GMBH & CO. KG"
type input "MAEU"
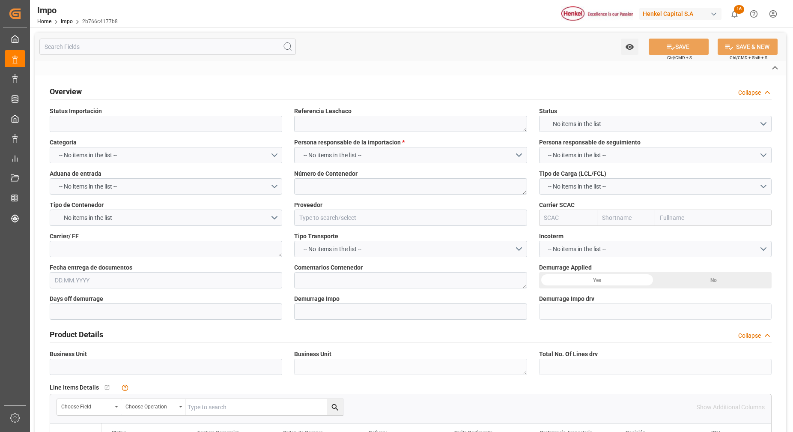
type textarea "LESCHACO"
type textarea "REVALIDADO / CARTA INCREMENTABLES"
type input "AA"
type textarea "AA"
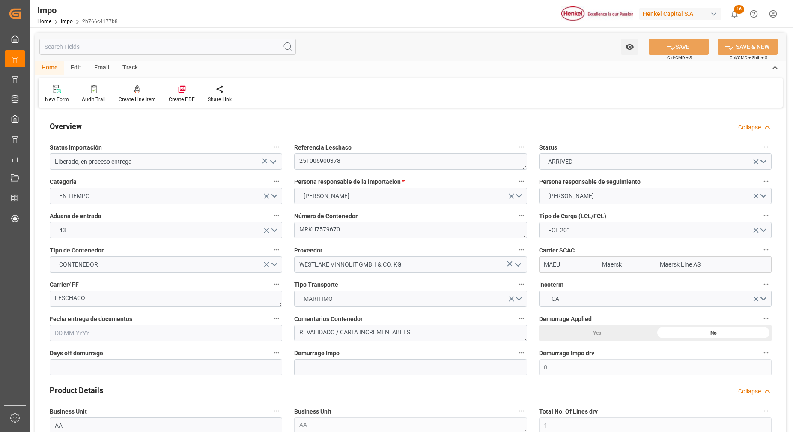
type input "Maersk"
type input "Maersk Line AS"
type input "0"
type input "1"
type input "10.264"
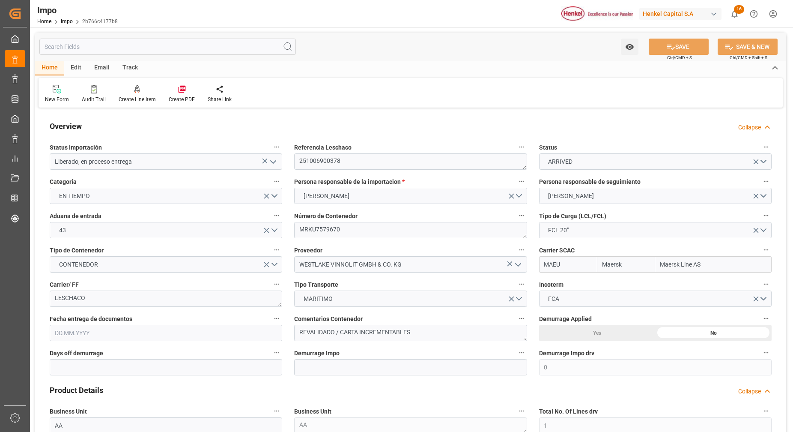
type input "8"
type input "[DATE]"
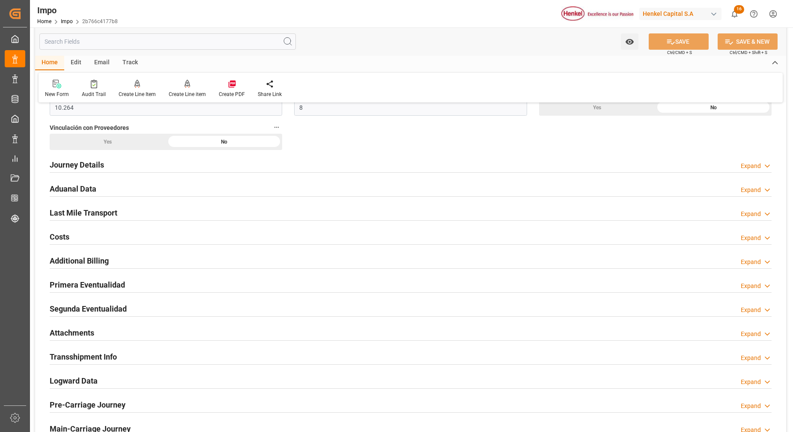
scroll to position [534, 0]
click at [81, 337] on h2 "Attachments" at bounding box center [72, 333] width 45 height 12
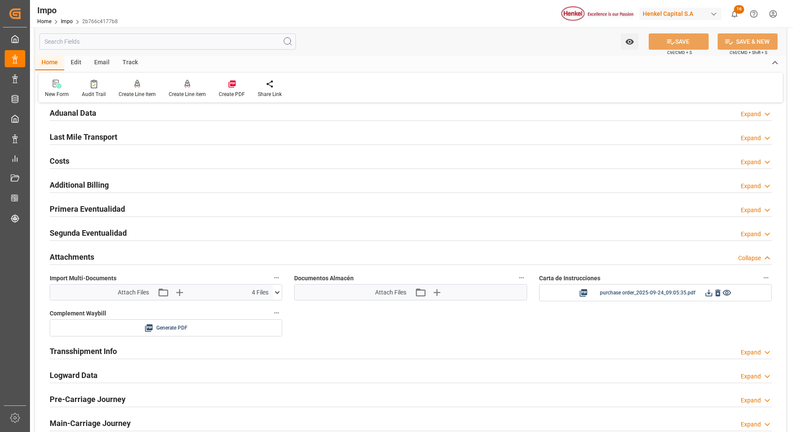
scroll to position [695, 0]
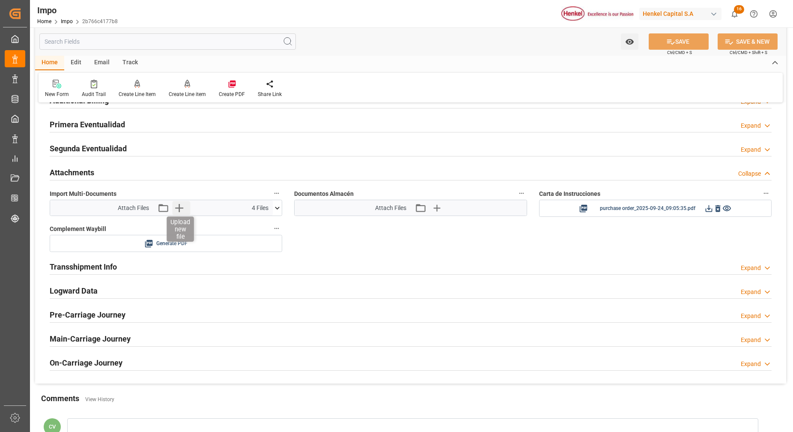
click at [182, 211] on icon "button" at bounding box center [179, 208] width 14 height 14
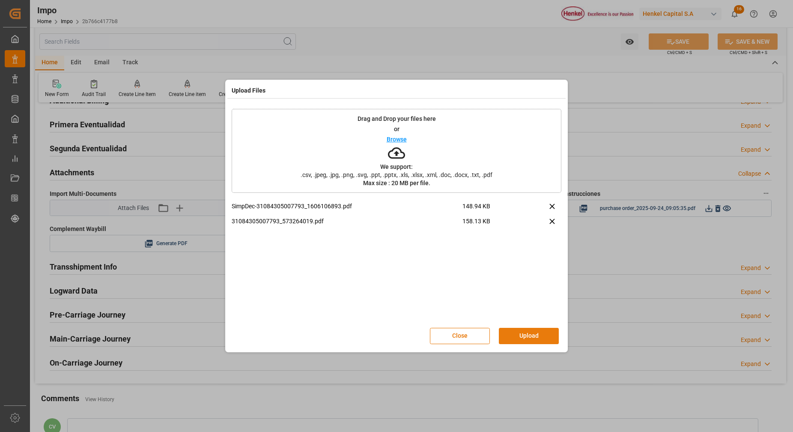
click at [533, 338] on button "Upload" at bounding box center [529, 336] width 60 height 16
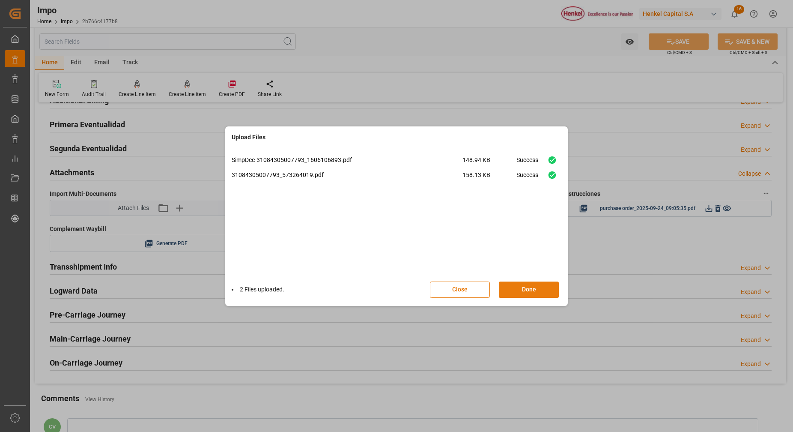
click at [526, 287] on button "Done" at bounding box center [529, 289] width 60 height 16
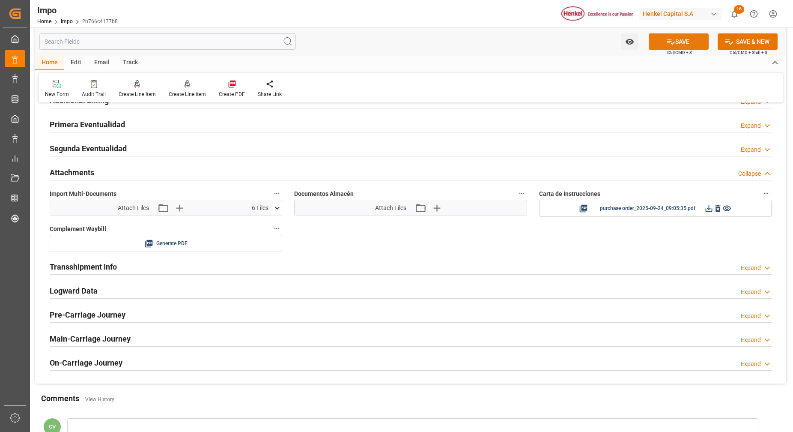
click at [695, 43] on button "SAVE" at bounding box center [679, 41] width 60 height 16
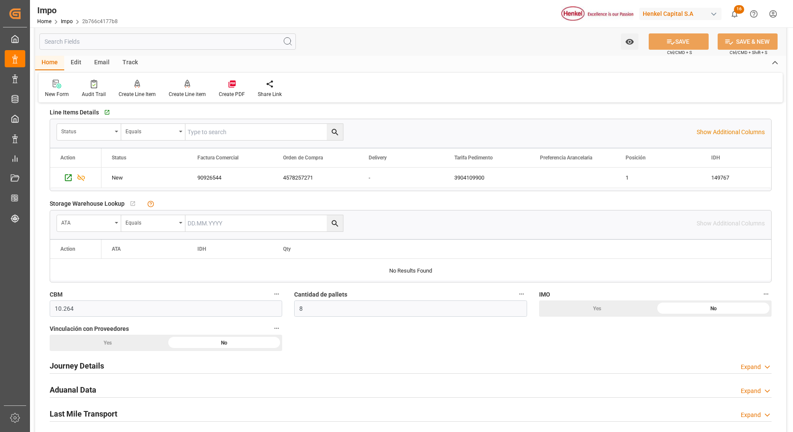
scroll to position [213, 0]
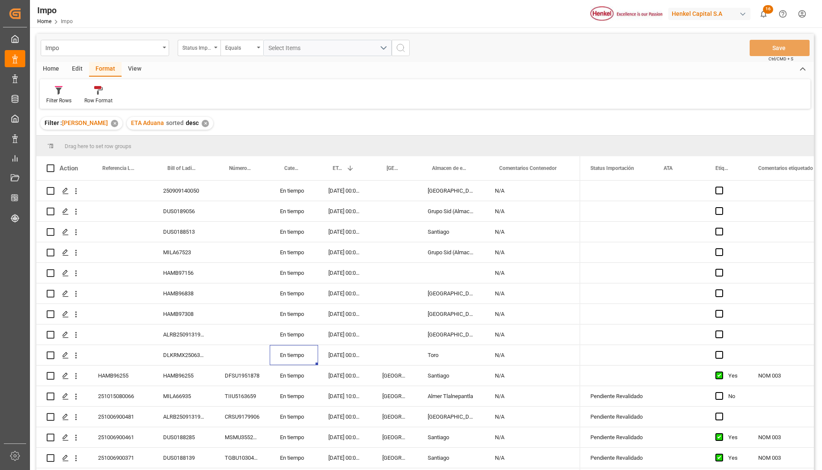
scroll to position [127, 0]
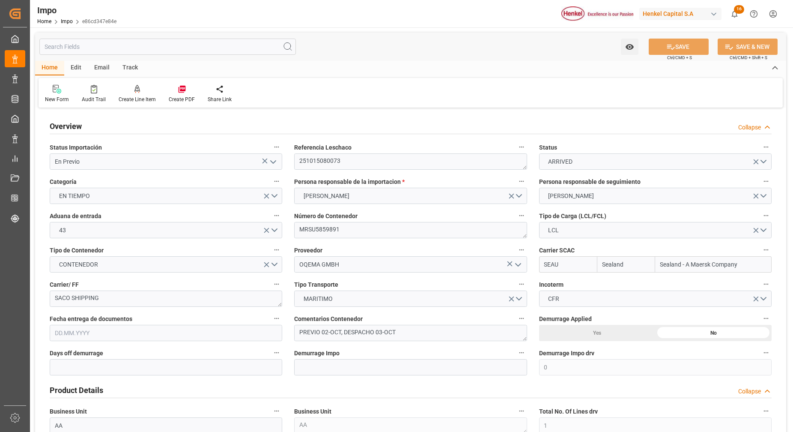
type input "Sealand"
type input "Sealand - A Maersk Company"
type input "0"
type input "1"
type input "0.989"
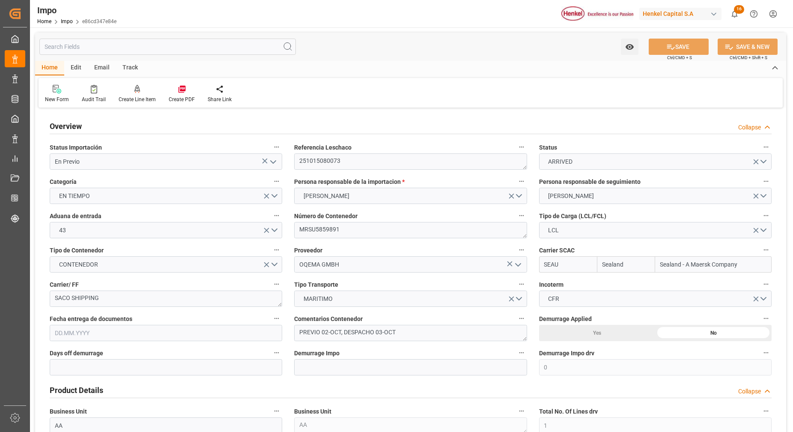
type input "1"
type input "[DATE]"
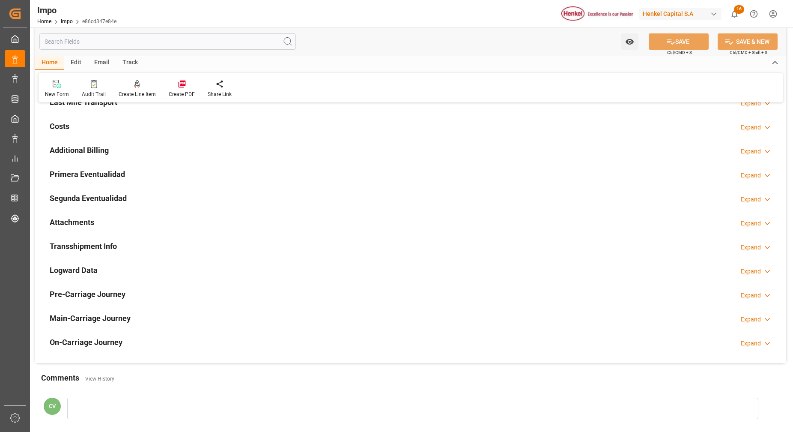
scroll to position [589, 0]
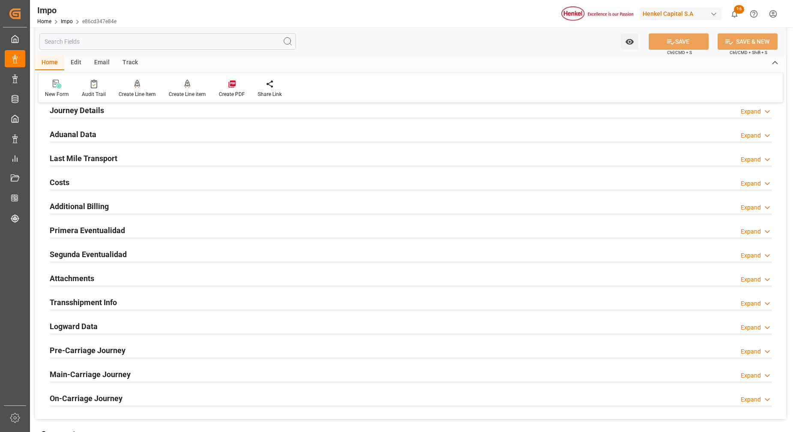
click at [99, 227] on h2 "Primera Eventualidad" at bounding box center [87, 230] width 75 height 12
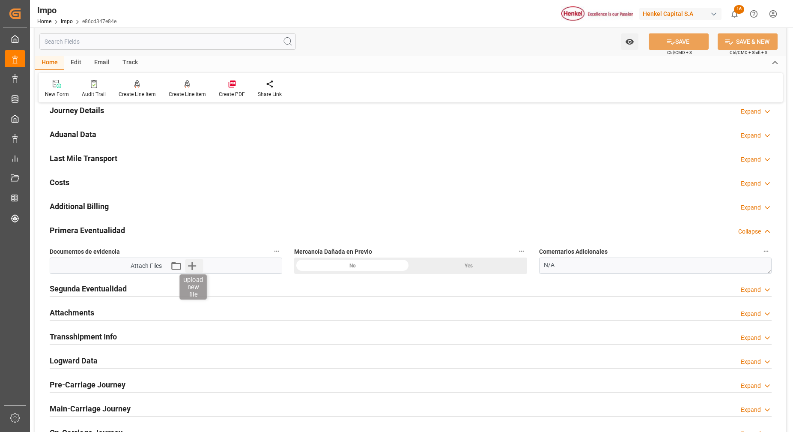
click at [186, 266] on icon "button" at bounding box center [192, 266] width 14 height 14
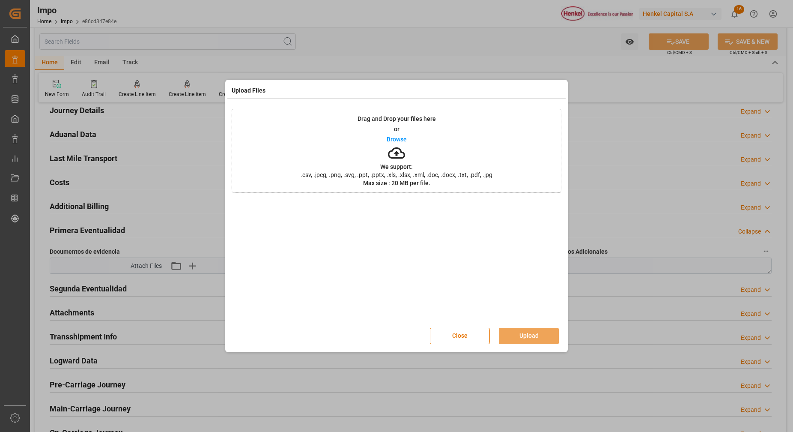
click at [395, 158] on icon at bounding box center [396, 153] width 17 height 12
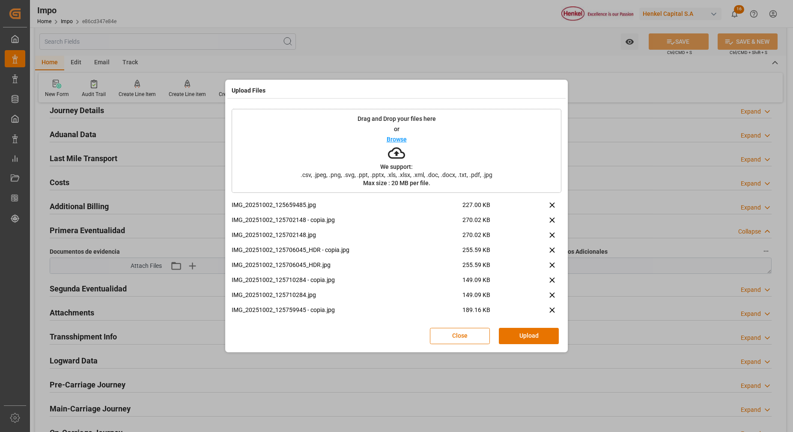
scroll to position [0, 0]
click at [544, 331] on button "Upload" at bounding box center [529, 336] width 60 height 16
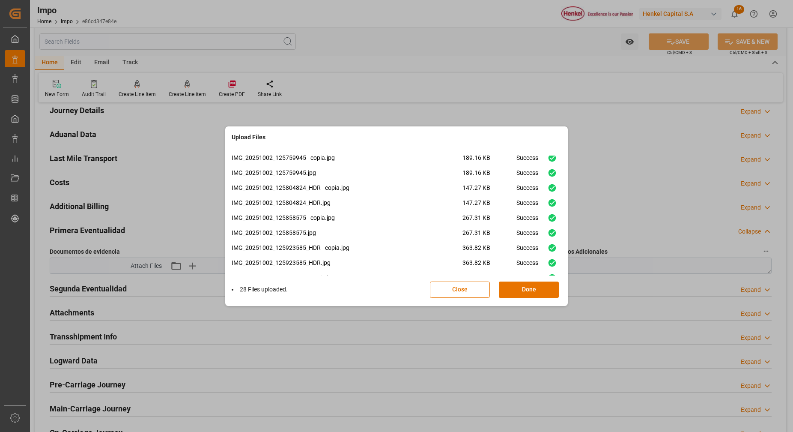
scroll to position [306, 0]
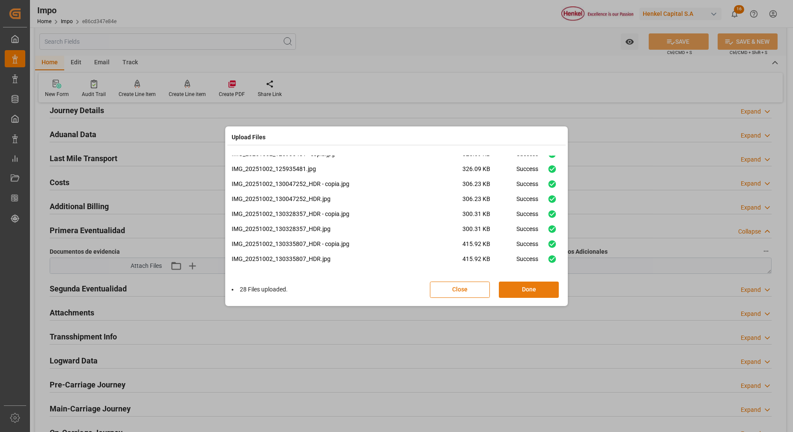
click at [540, 294] on button "Done" at bounding box center [529, 289] width 60 height 16
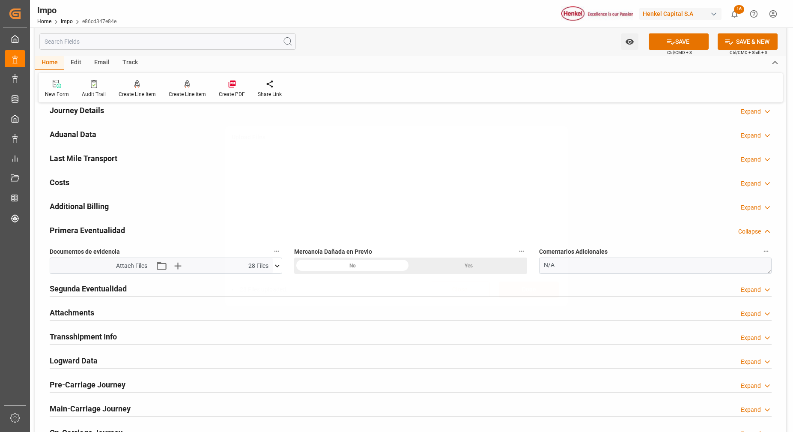
scroll to position [0, 0]
click at [563, 263] on textarea "N/A" at bounding box center [655, 265] width 233 height 16
drag, startPoint x: 564, startPoint y: 263, endPoint x: 506, endPoint y: 263, distance: 57.4
paste textarea "EL CERTIFICADO DE ANALISIS DICE W255163US / EN FISICO NO DICE LOTE SOLODICE W25…"
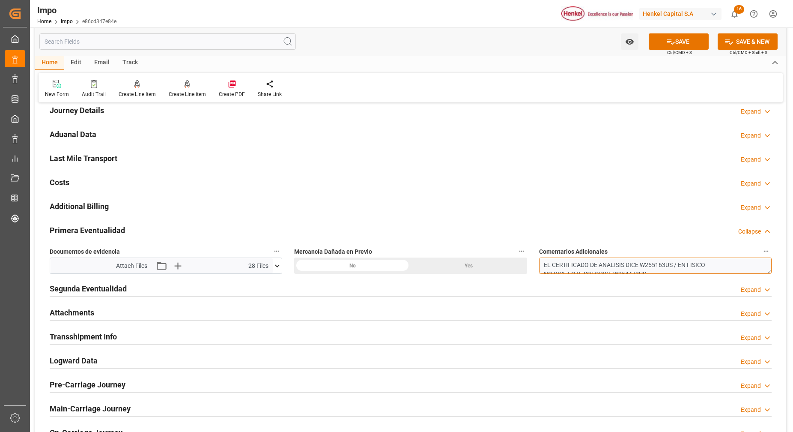
scroll to position [4, 0]
type textarea "EL CERTIFICADO DE ANALISIS DICE W255163US / EN FISICO NO DICE LOTE SOLODICE W25…"
click at [666, 39] on icon at bounding box center [670, 41] width 9 height 9
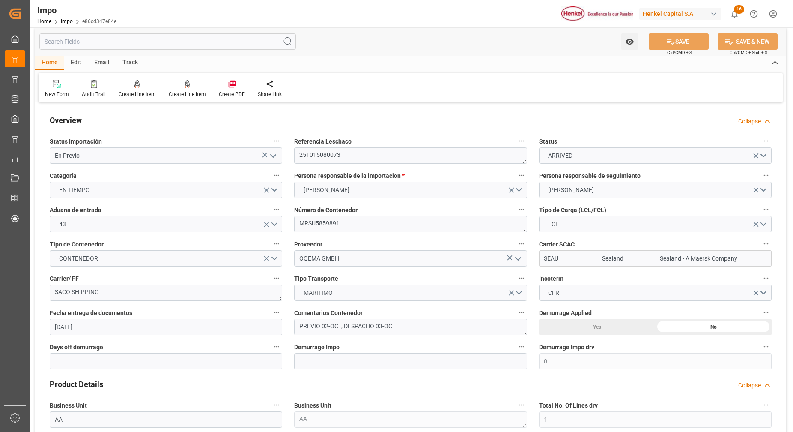
scroll to position [0, 0]
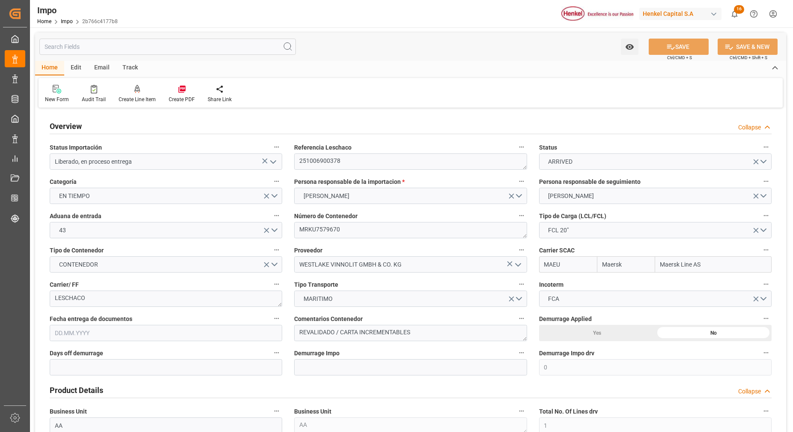
type input "Maersk"
type input "Maersk Line AS"
type input "0"
type input "1"
type input "10.264"
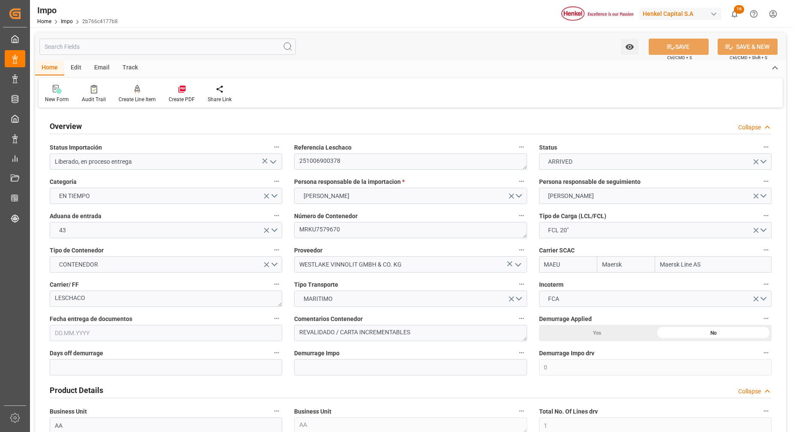
type input "8"
type input "[DATE]"
